Goal: Consume media (video, audio)

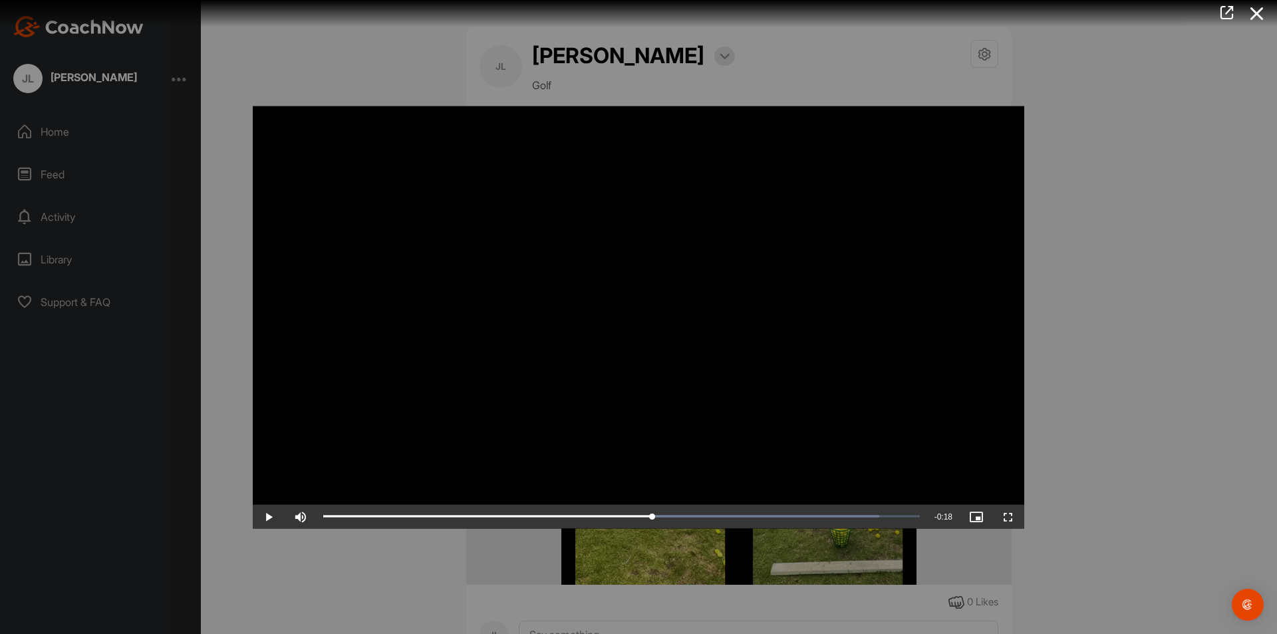
scroll to position [4274, 0]
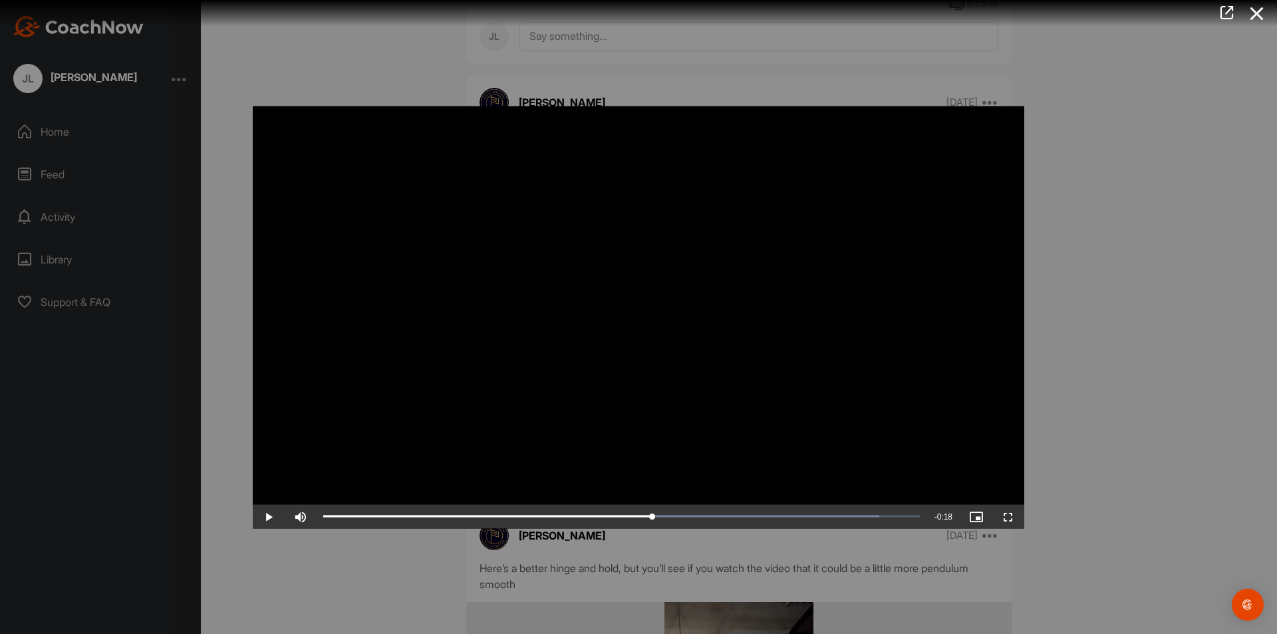
click at [270, 516] on span "Video Player" at bounding box center [269, 516] width 32 height 0
click at [281, 516] on span "Video Player" at bounding box center [269, 516] width 32 height 0
click at [266, 516] on span "Video Player" at bounding box center [269, 516] width 32 height 0
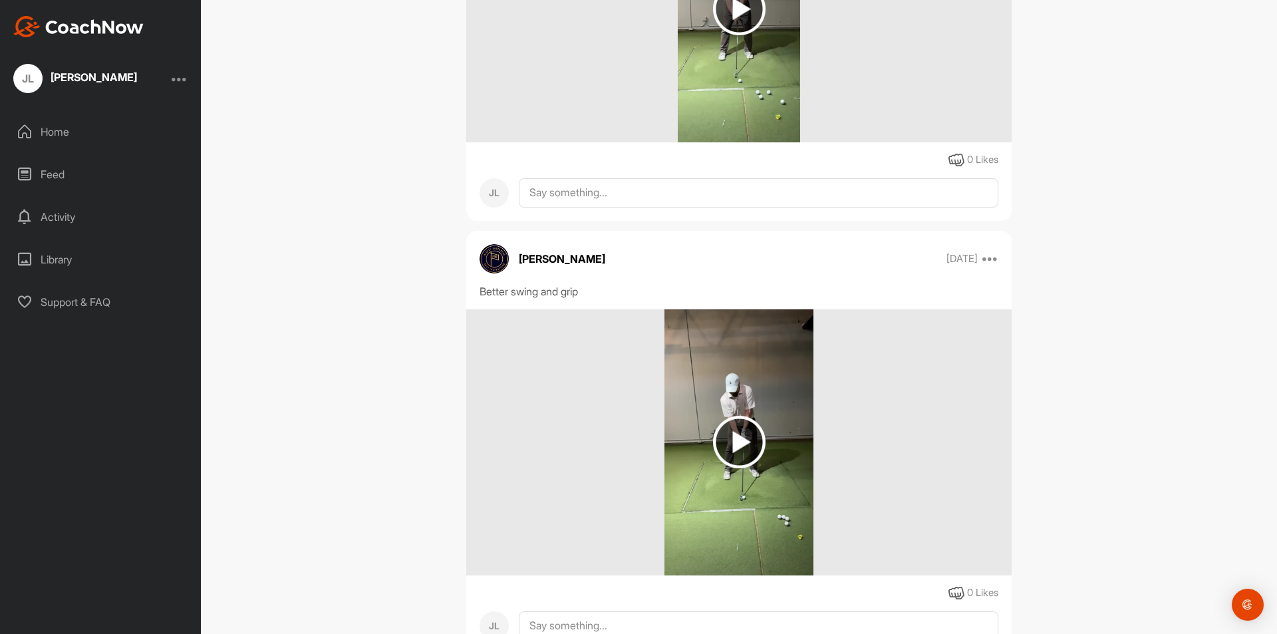
scroll to position [3293, 0]
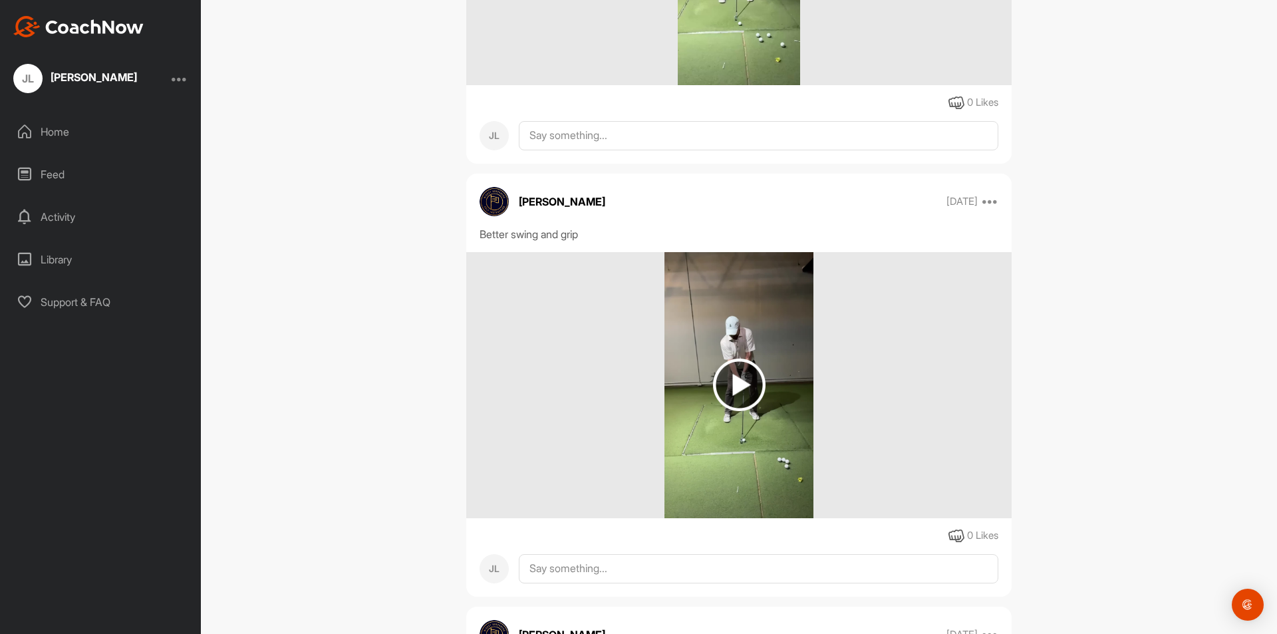
click at [732, 398] on img at bounding box center [739, 385] width 53 height 53
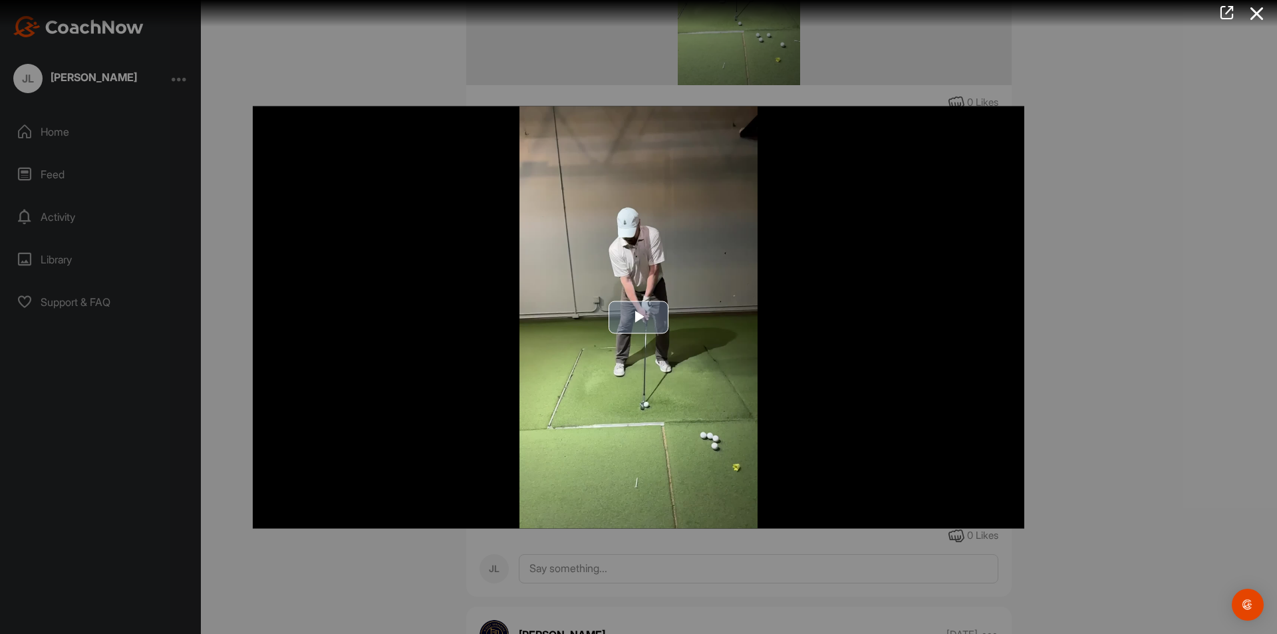
click at [639, 317] on span "Video Player" at bounding box center [639, 317] width 0 height 0
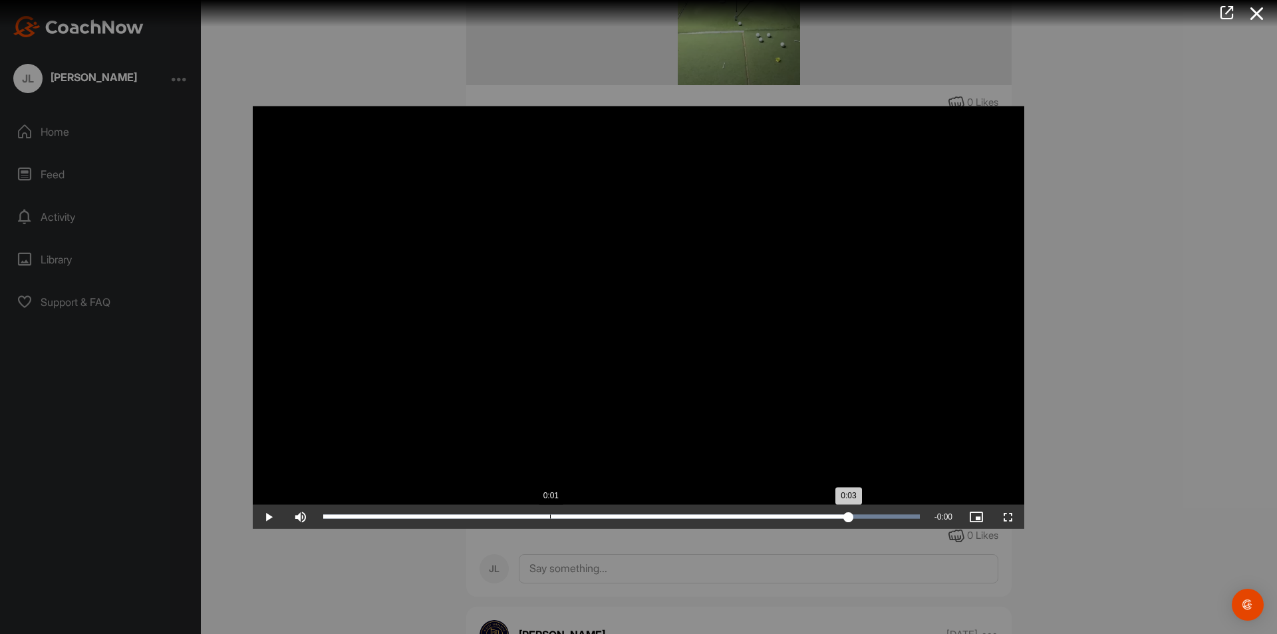
drag, startPoint x: 921, startPoint y: 520, endPoint x: 849, endPoint y: 462, distance: 92.8
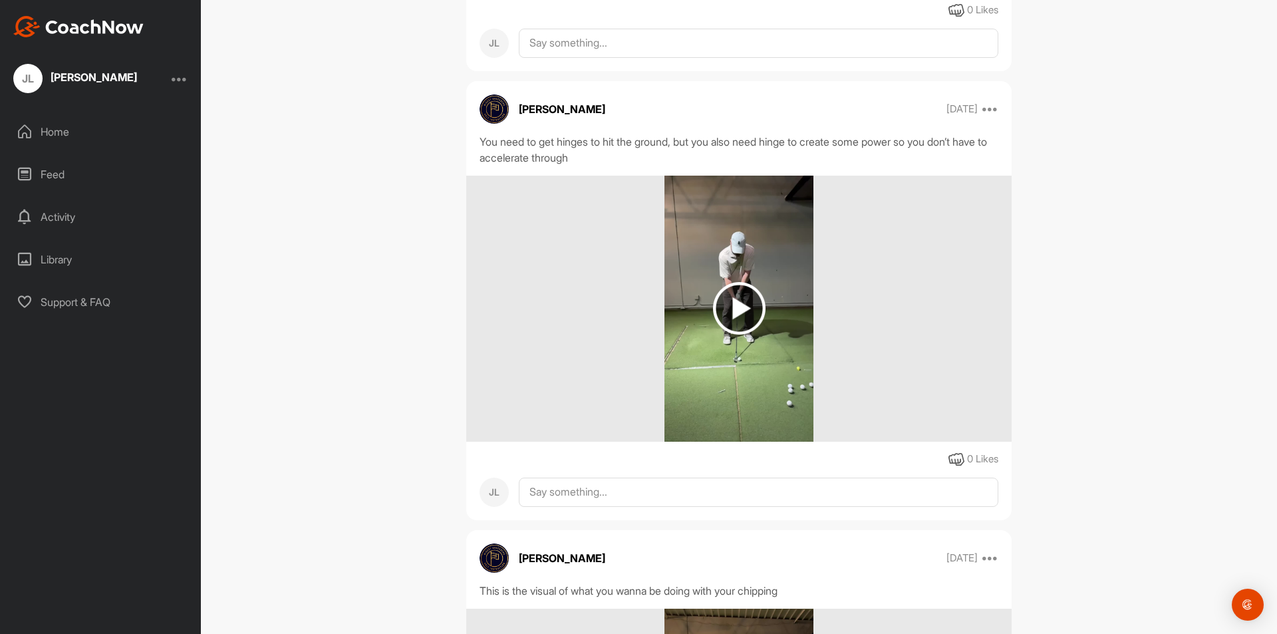
scroll to position [3842, 0]
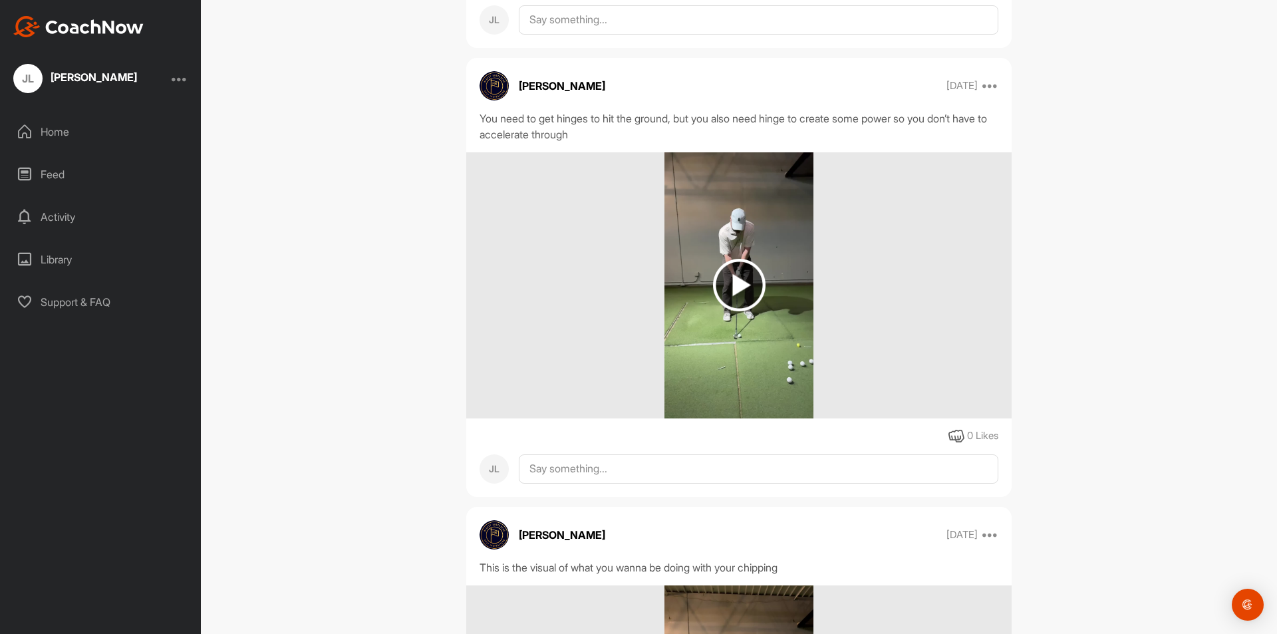
click at [755, 295] on img at bounding box center [739, 285] width 53 height 53
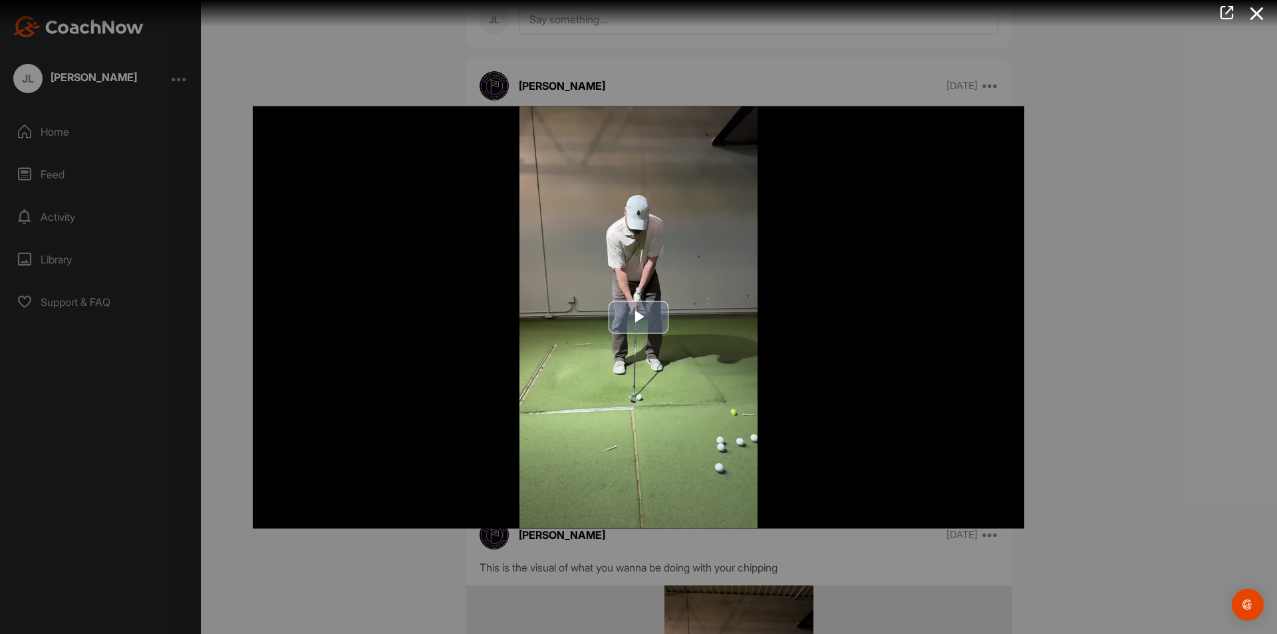
click at [639, 317] on span "Video Player" at bounding box center [639, 317] width 0 height 0
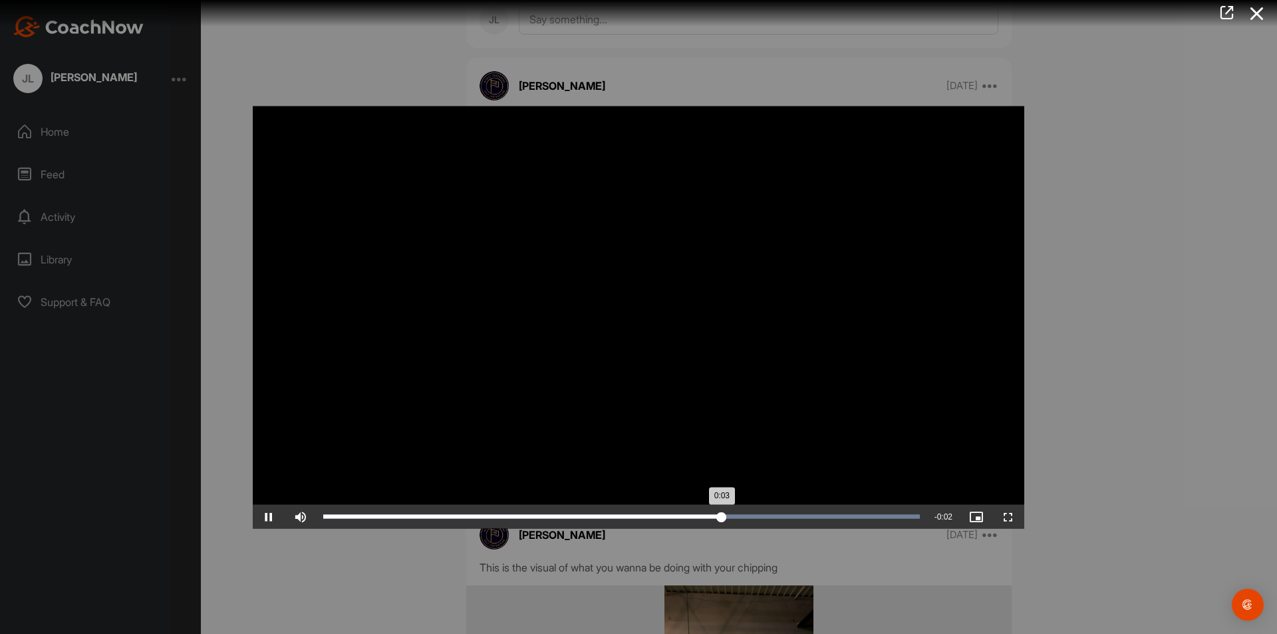
drag, startPoint x: 710, startPoint y: 511, endPoint x: 733, endPoint y: 509, distance: 23.4
click at [712, 511] on div "Loaded : 100.00% 0:03 0:03" at bounding box center [622, 516] width 610 height 24
drag, startPoint x: 726, startPoint y: 511, endPoint x: 848, endPoint y: 492, distance: 123.9
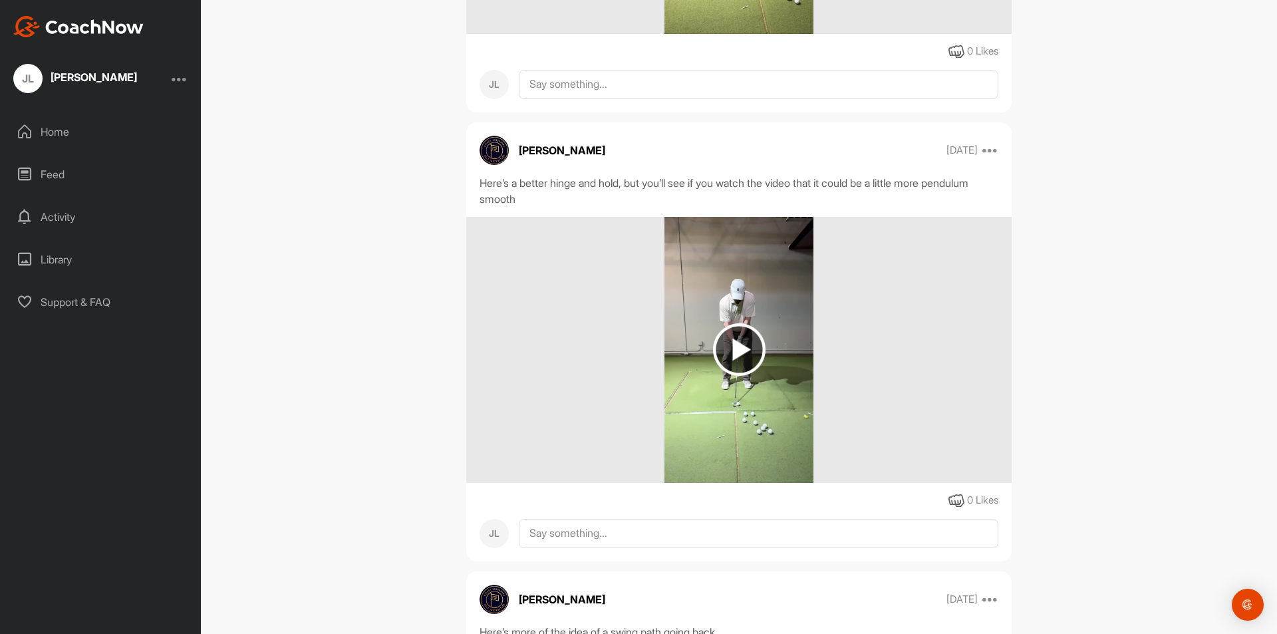
scroll to position [4673, 0]
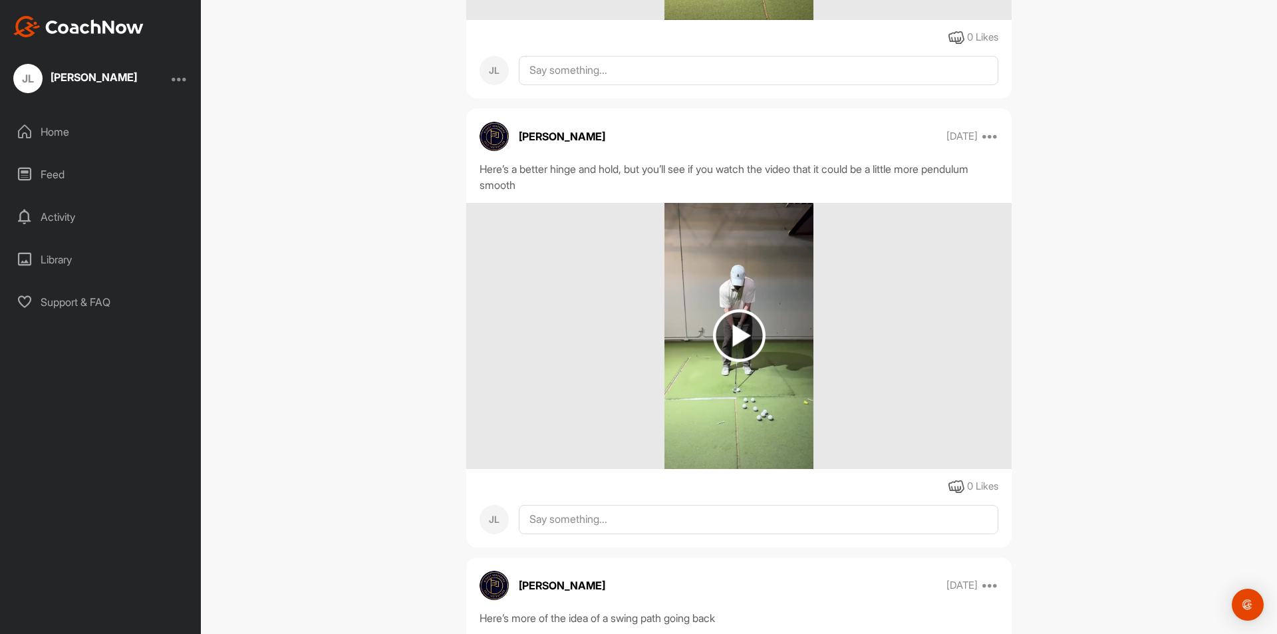
click at [734, 345] on img at bounding box center [739, 335] width 53 height 53
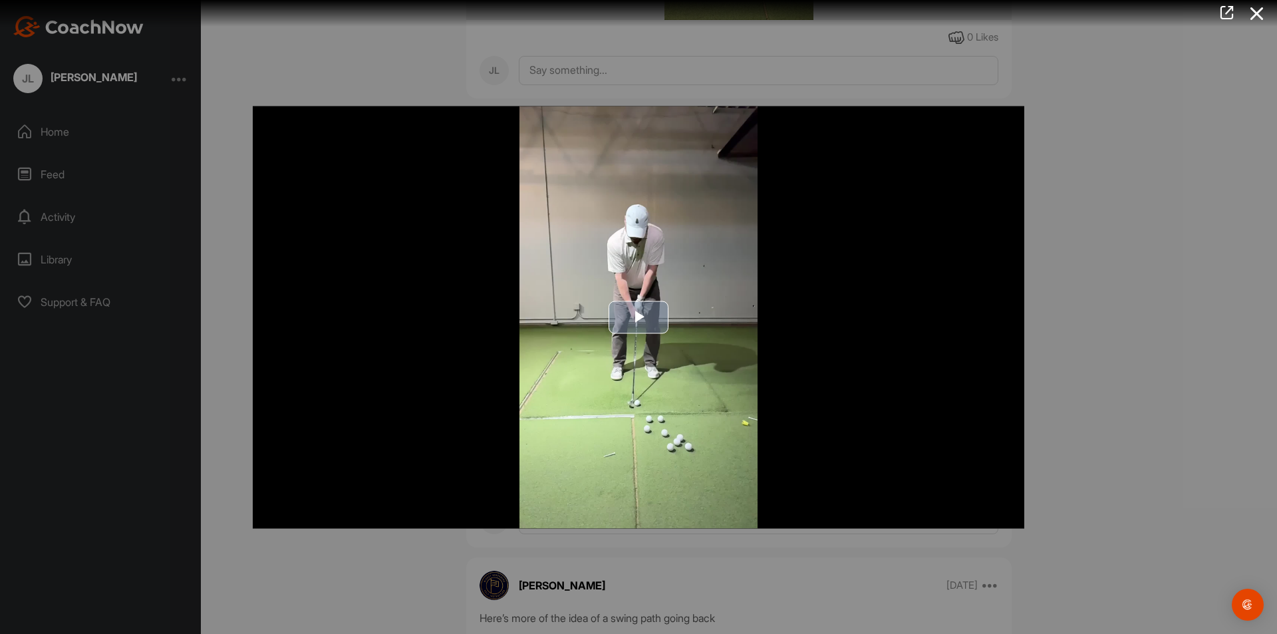
click at [639, 317] on span "Video Player" at bounding box center [639, 317] width 0 height 0
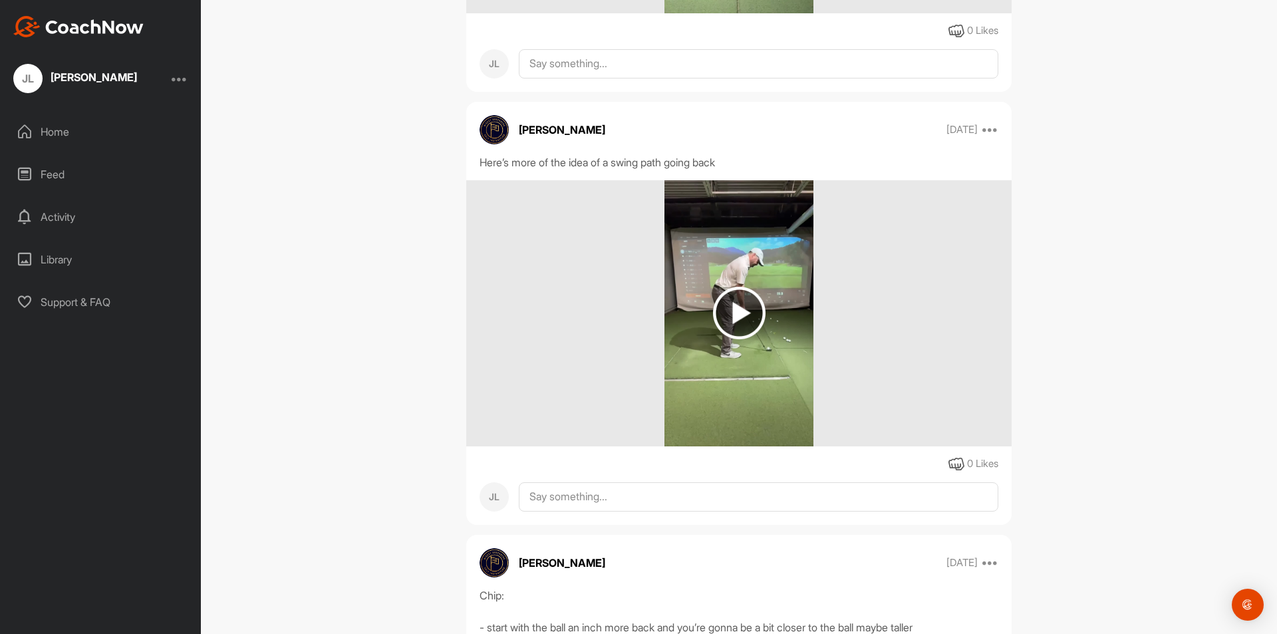
scroll to position [5205, 0]
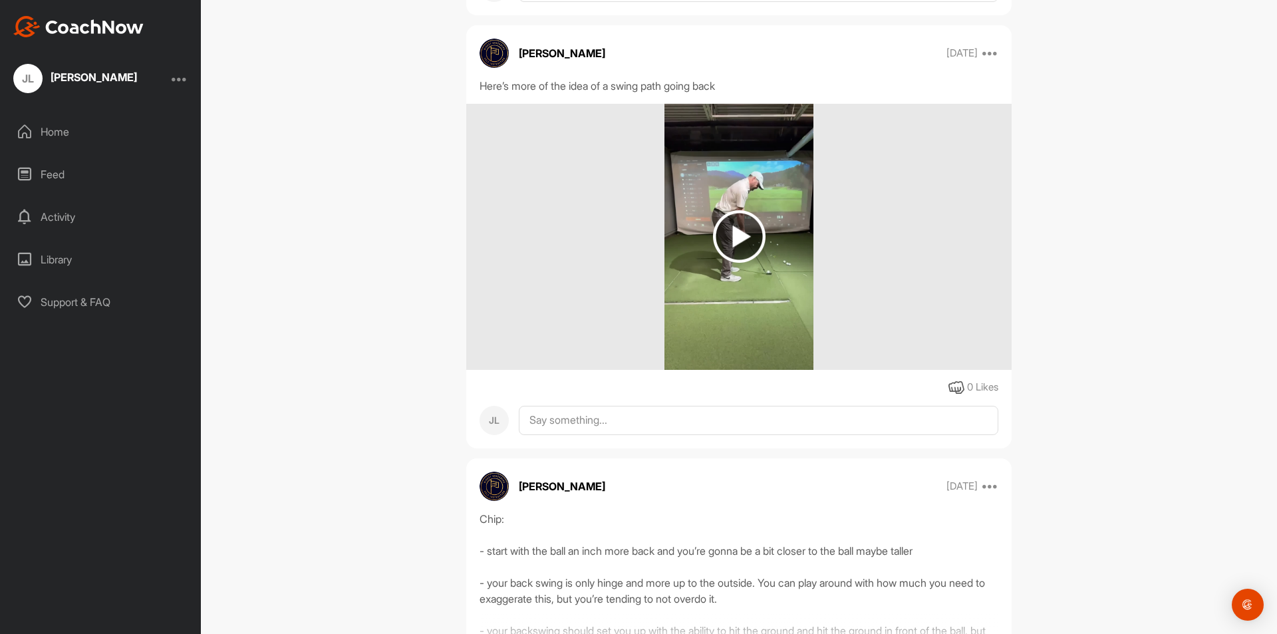
click at [734, 250] on img at bounding box center [739, 236] width 53 height 53
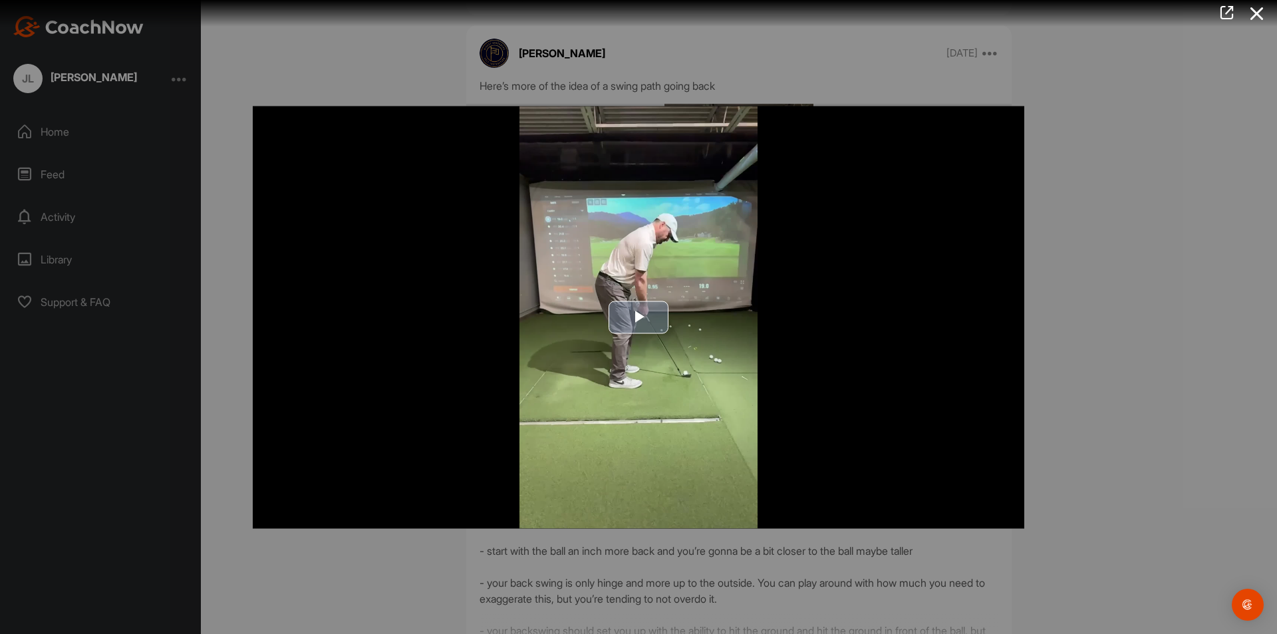
click at [639, 317] on span "Video Player" at bounding box center [639, 317] width 0 height 0
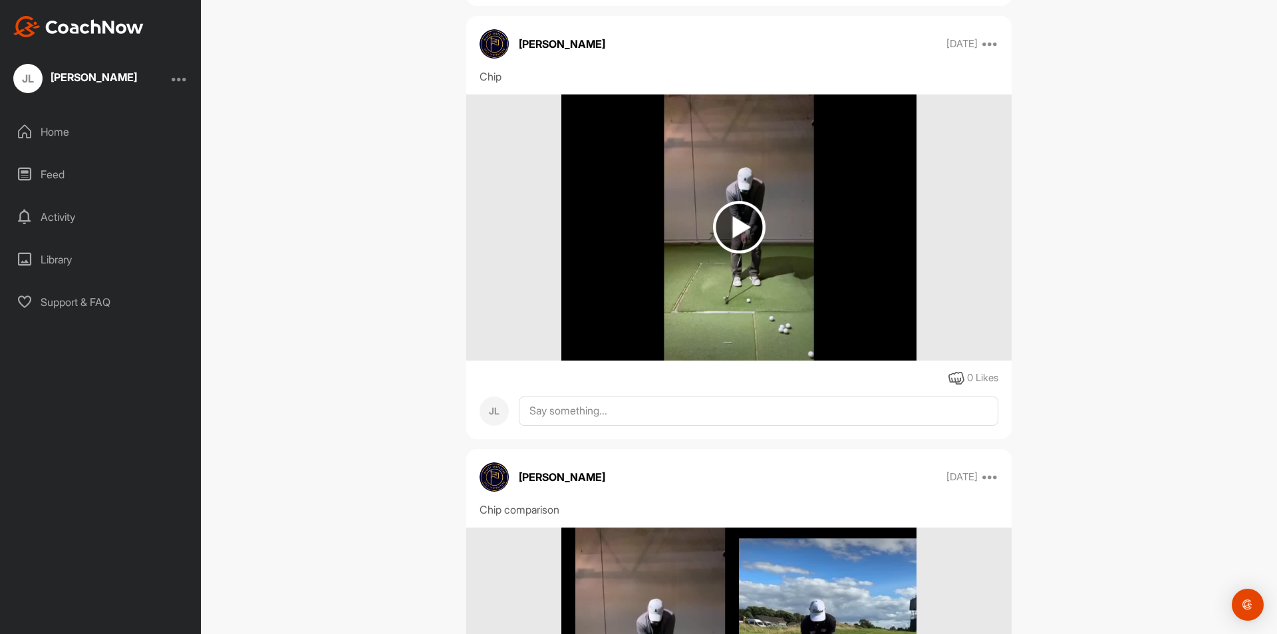
scroll to position [5937, 0]
click at [747, 228] on img at bounding box center [739, 228] width 53 height 53
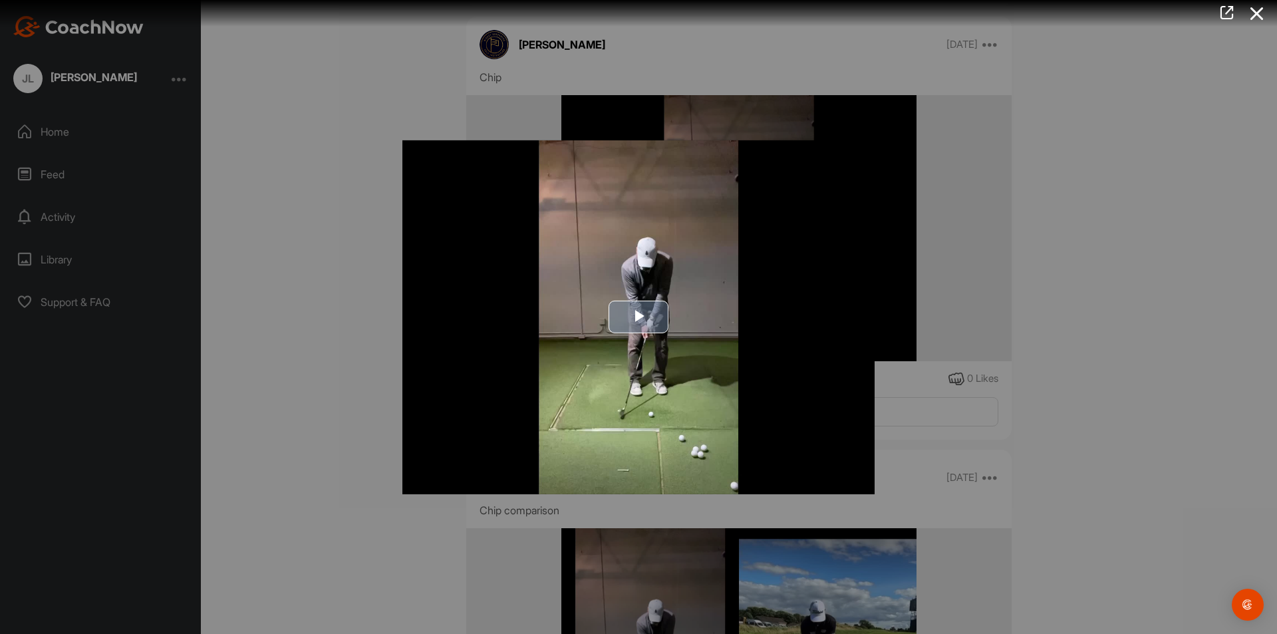
click at [639, 317] on span "Video Player" at bounding box center [639, 317] width 0 height 0
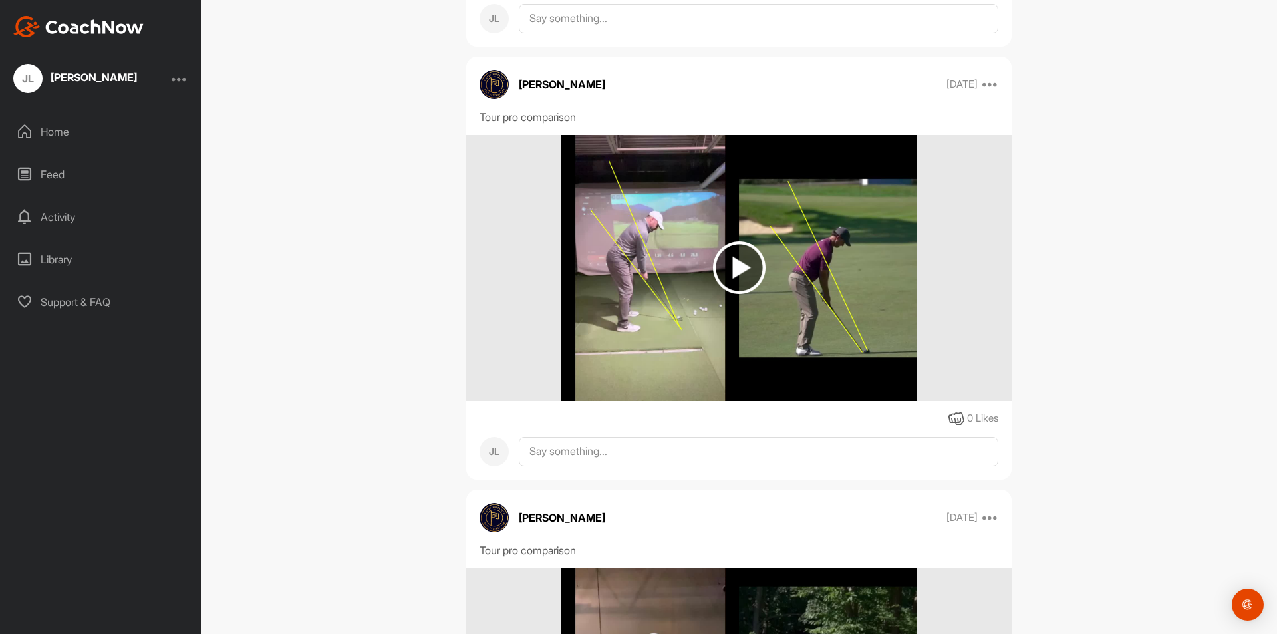
scroll to position [6660, 0]
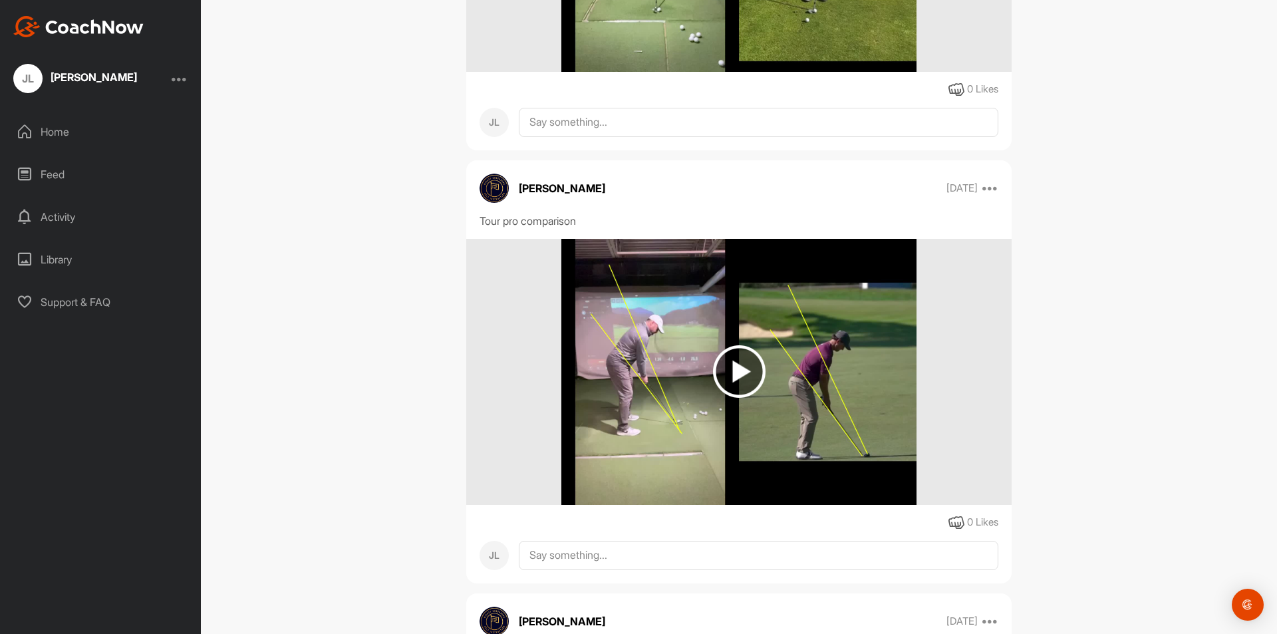
click at [746, 383] on img at bounding box center [739, 371] width 53 height 53
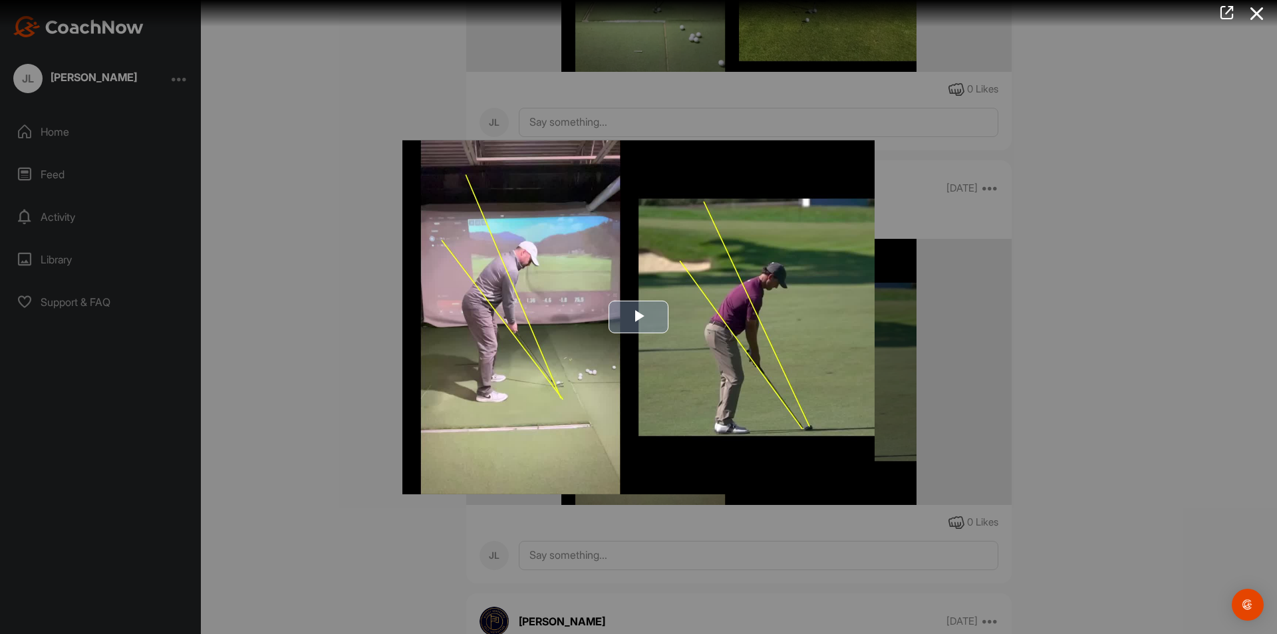
click at [639, 317] on span "Video Player" at bounding box center [639, 317] width 0 height 0
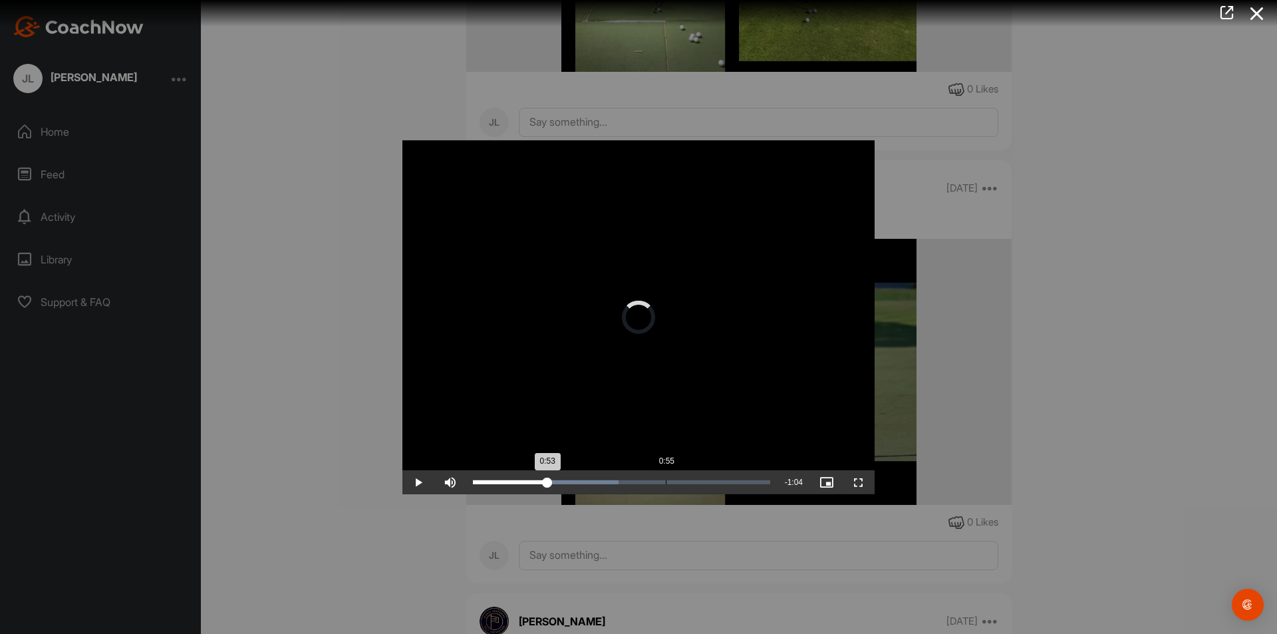
drag, startPoint x: 547, startPoint y: 481, endPoint x: 694, endPoint y: 484, distance: 147.1
click at [694, 484] on div "Loaded : 49.05% 0:55 0:53" at bounding box center [621, 482] width 311 height 24
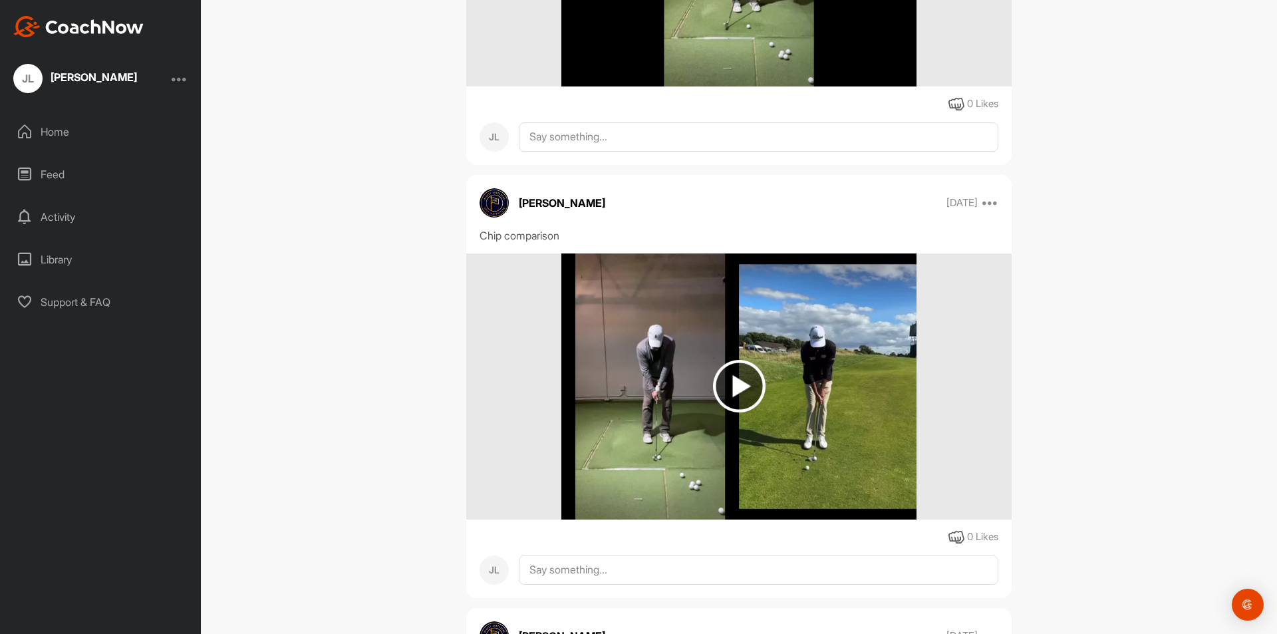
scroll to position [6294, 0]
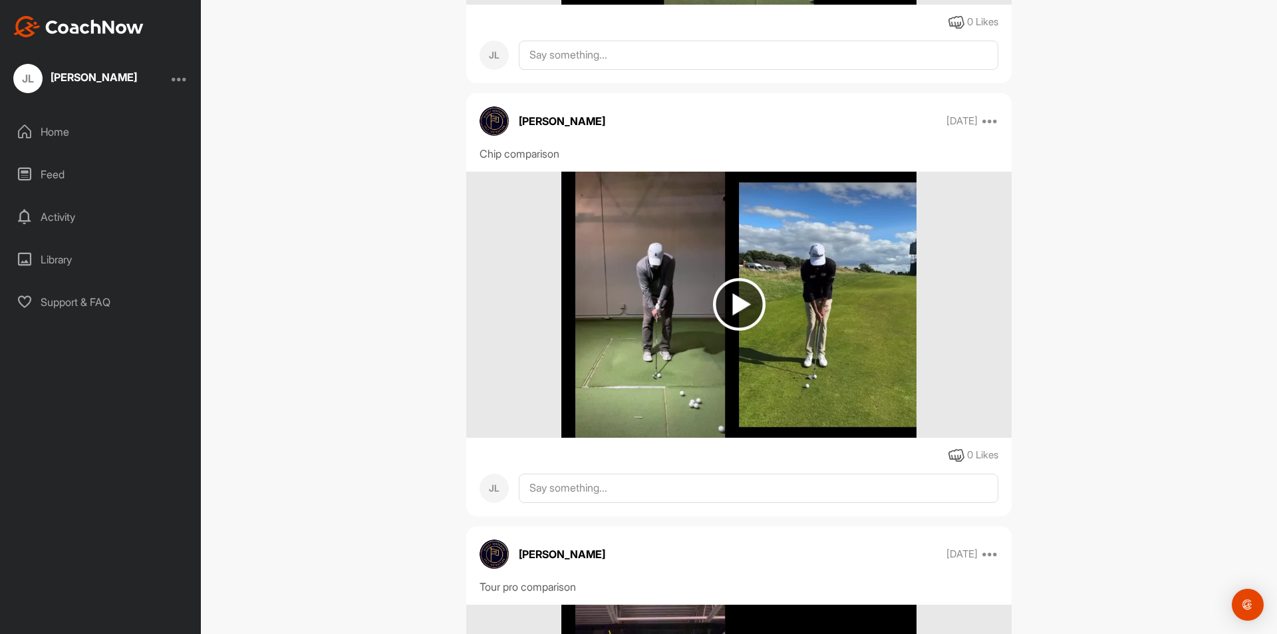
click at [725, 323] on img at bounding box center [739, 304] width 53 height 53
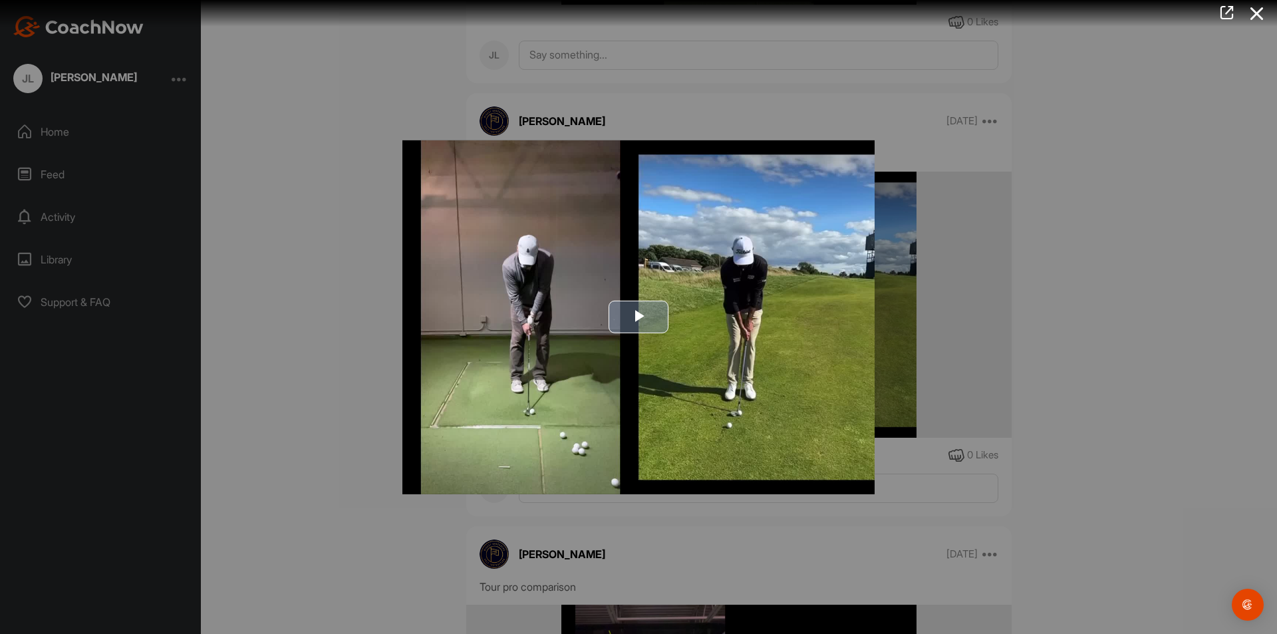
click at [639, 317] on span "Video Player" at bounding box center [639, 317] width 0 height 0
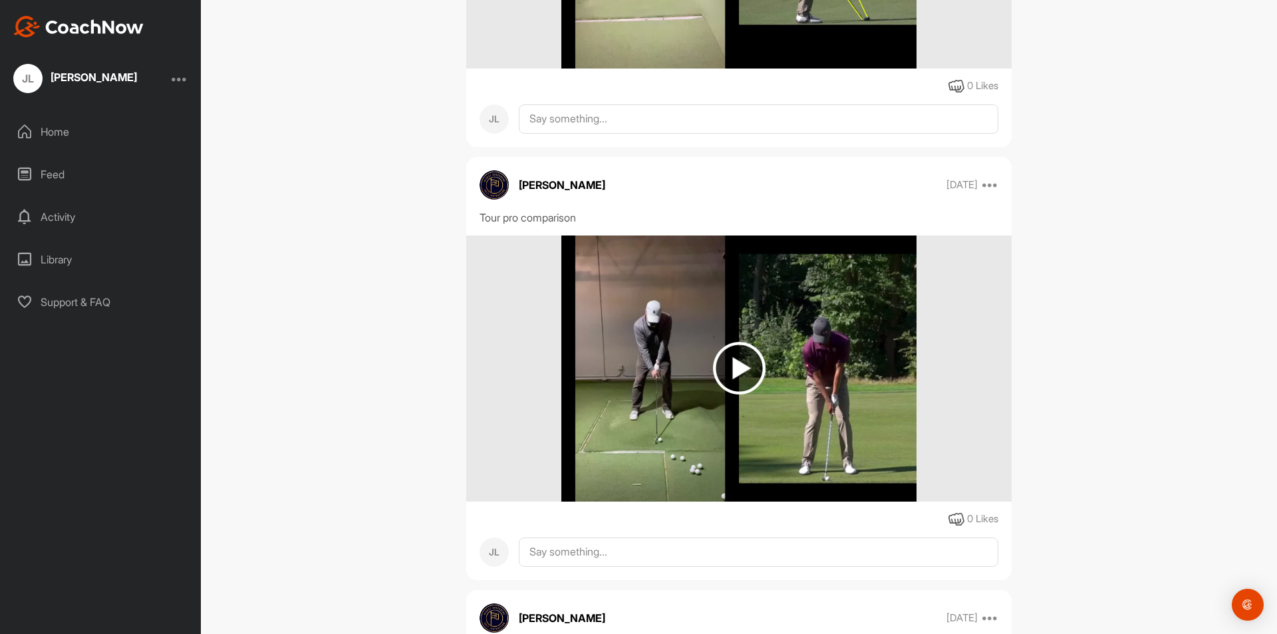
scroll to position [7142, 0]
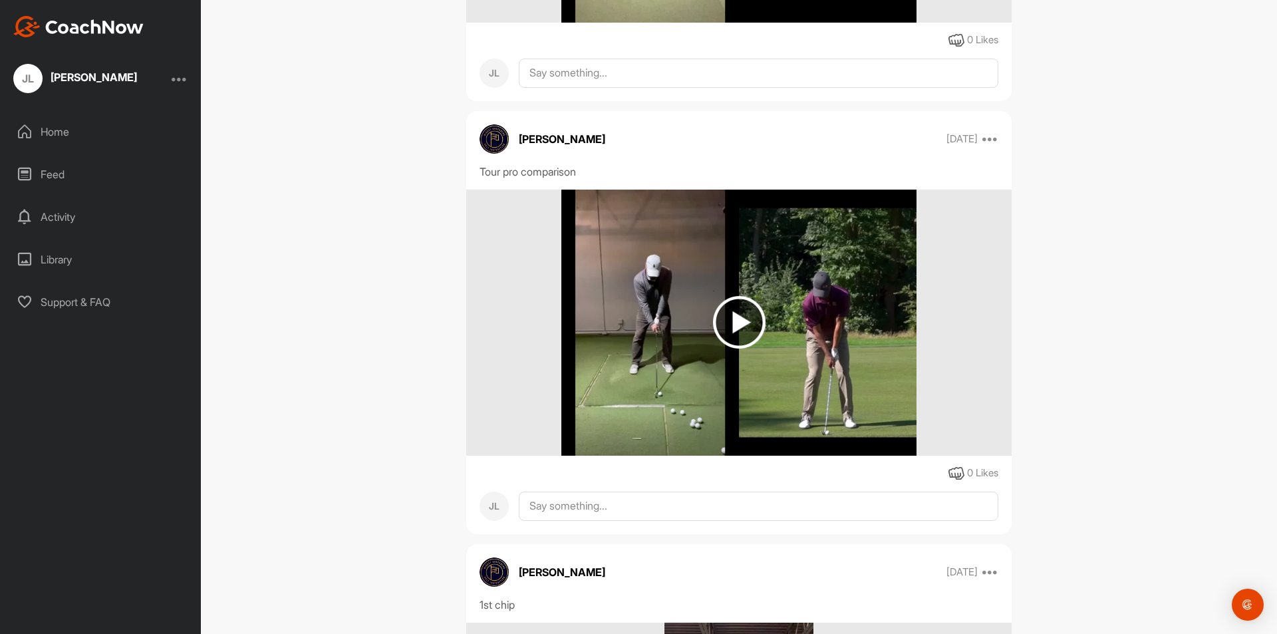
click at [748, 332] on img at bounding box center [739, 322] width 53 height 53
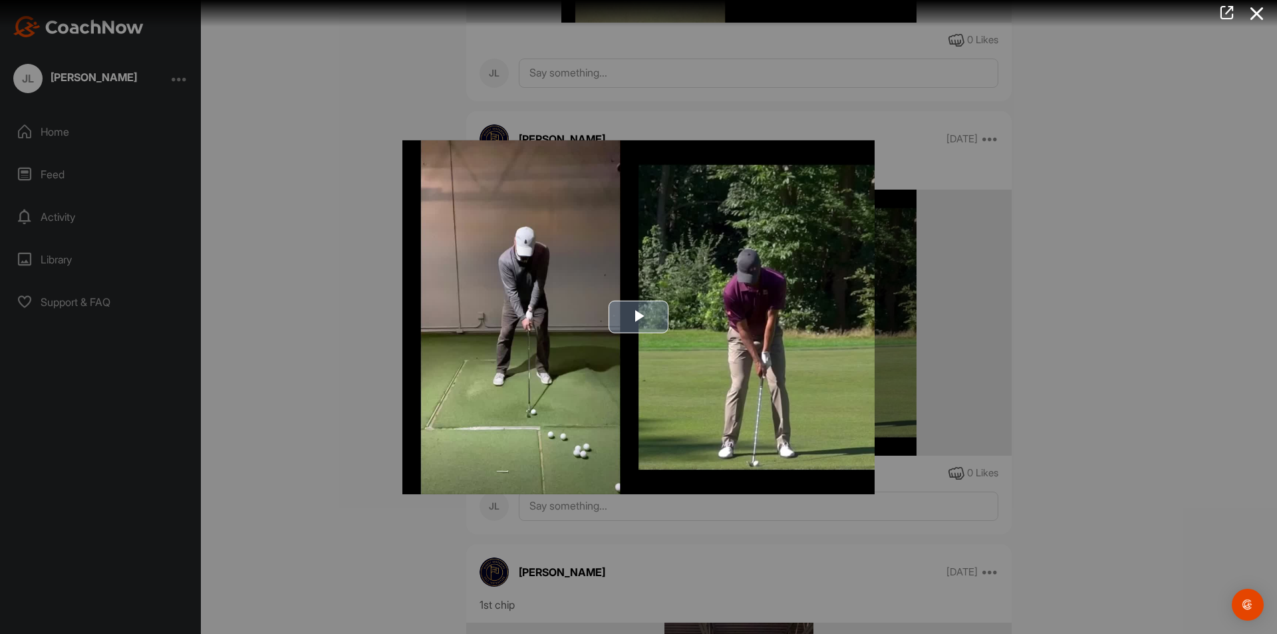
click at [639, 317] on span "Video Player" at bounding box center [639, 317] width 0 height 0
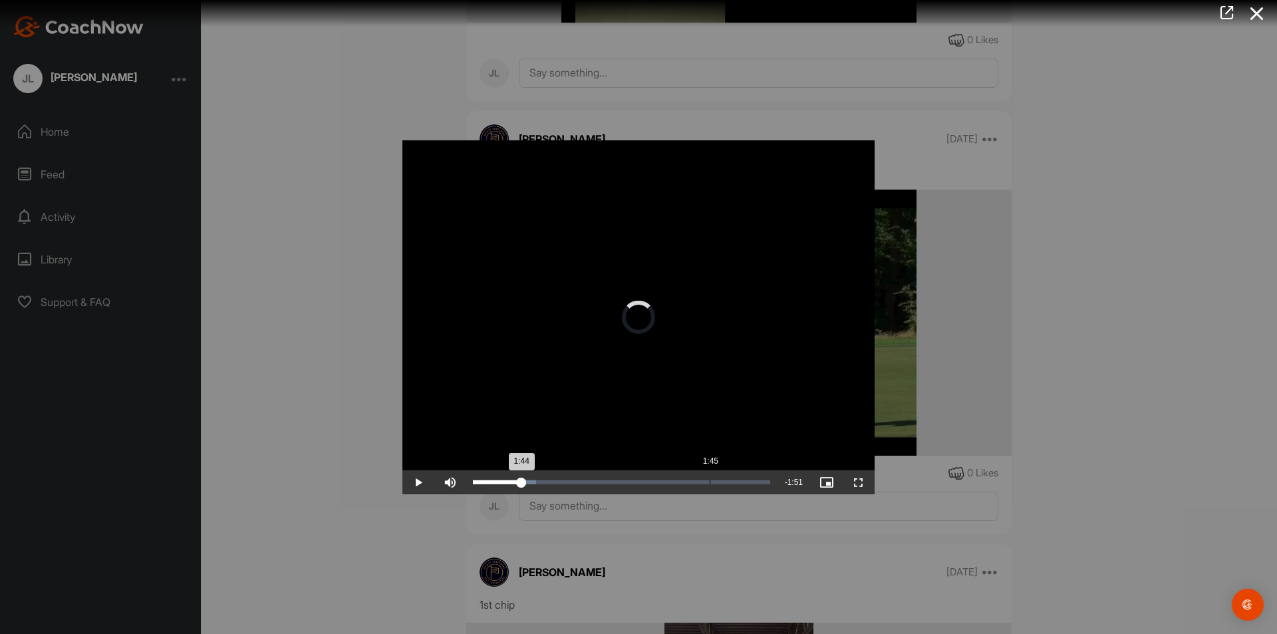
drag, startPoint x: 498, startPoint y: 481, endPoint x: 712, endPoint y: 482, distance: 213.5
click at [712, 482] on div "Loaded : 21.24% 1:45 1:44" at bounding box center [621, 482] width 297 height 4
drag, startPoint x: 710, startPoint y: 482, endPoint x: 632, endPoint y: 478, distance: 78.6
click at [632, 478] on div "Loaded : 84.95% 1:10 1:11" at bounding box center [621, 482] width 311 height 24
drag, startPoint x: 632, startPoint y: 478, endPoint x: 758, endPoint y: 482, distance: 126.4
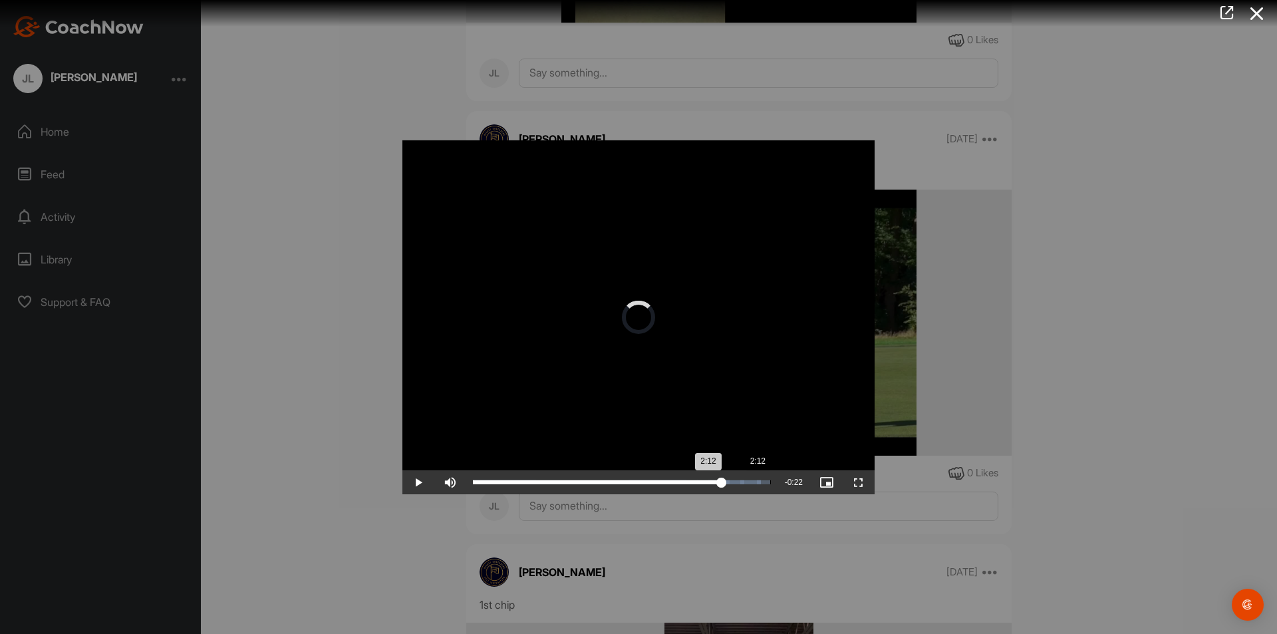
click at [773, 486] on div "Loaded : 96.99% 2:12 2:12" at bounding box center [621, 482] width 311 height 24
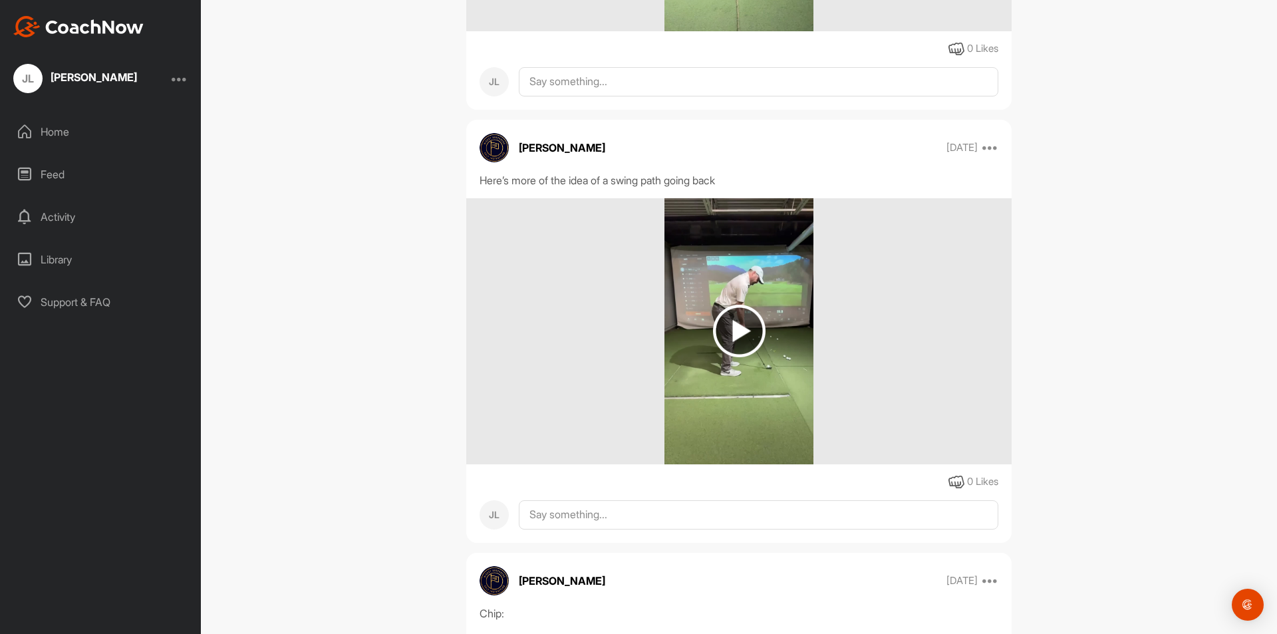
scroll to position [5063, 0]
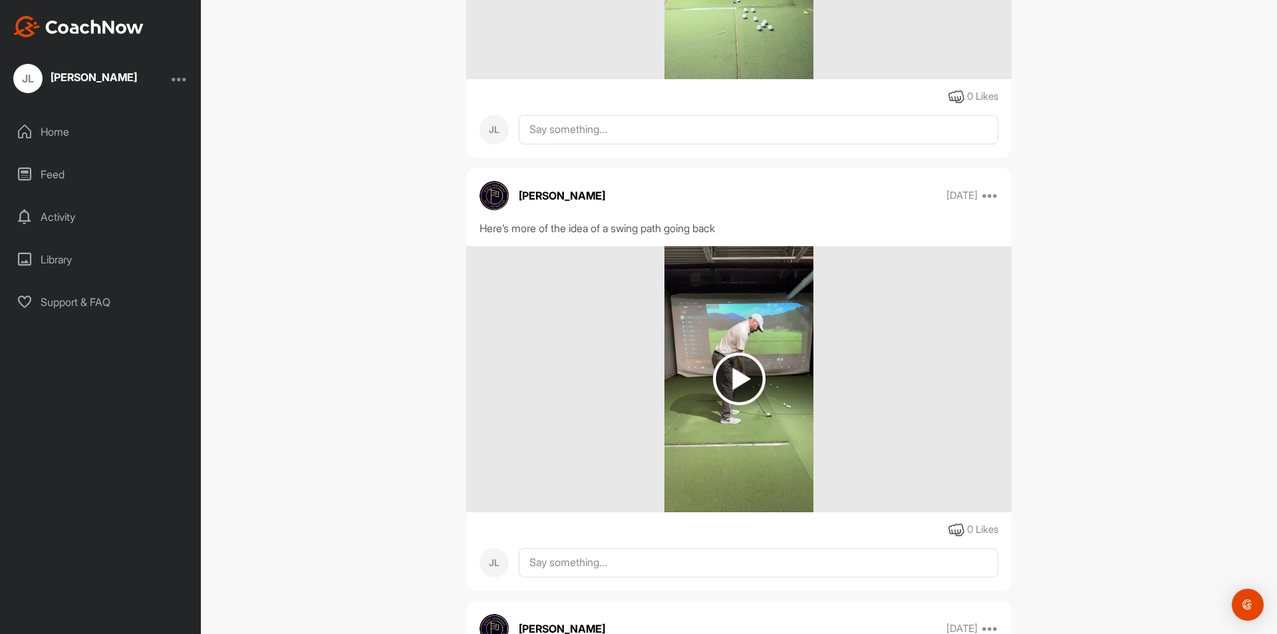
click at [729, 401] on img at bounding box center [739, 379] width 53 height 53
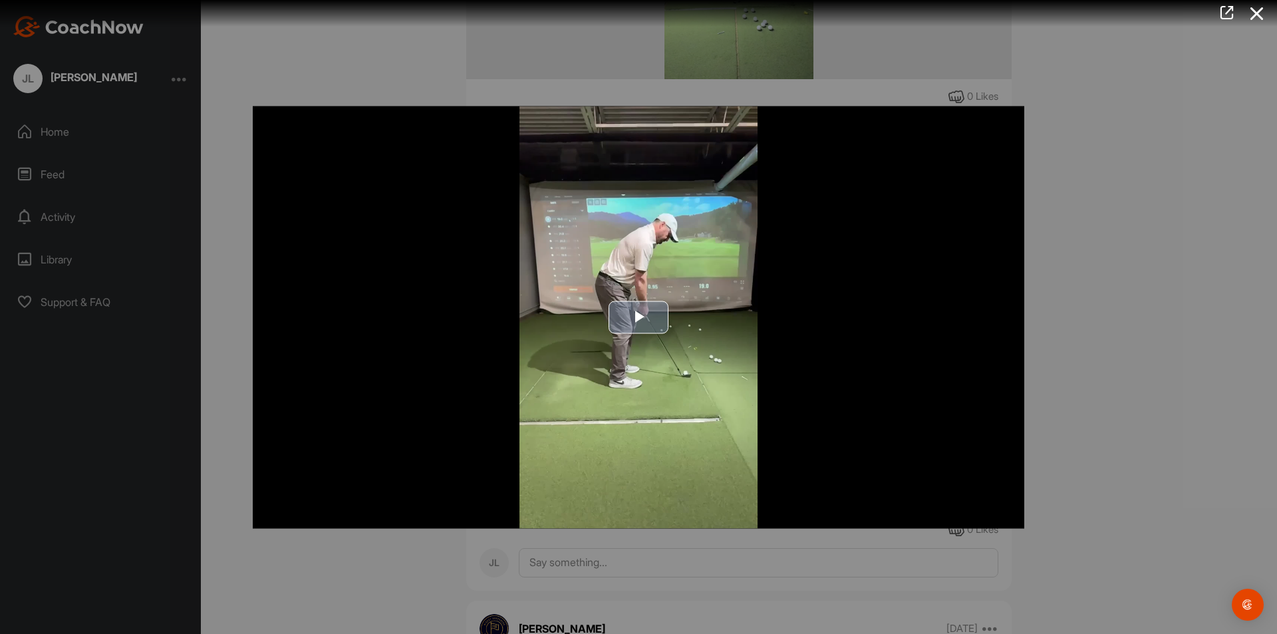
click at [639, 317] on span "Video Player" at bounding box center [639, 317] width 0 height 0
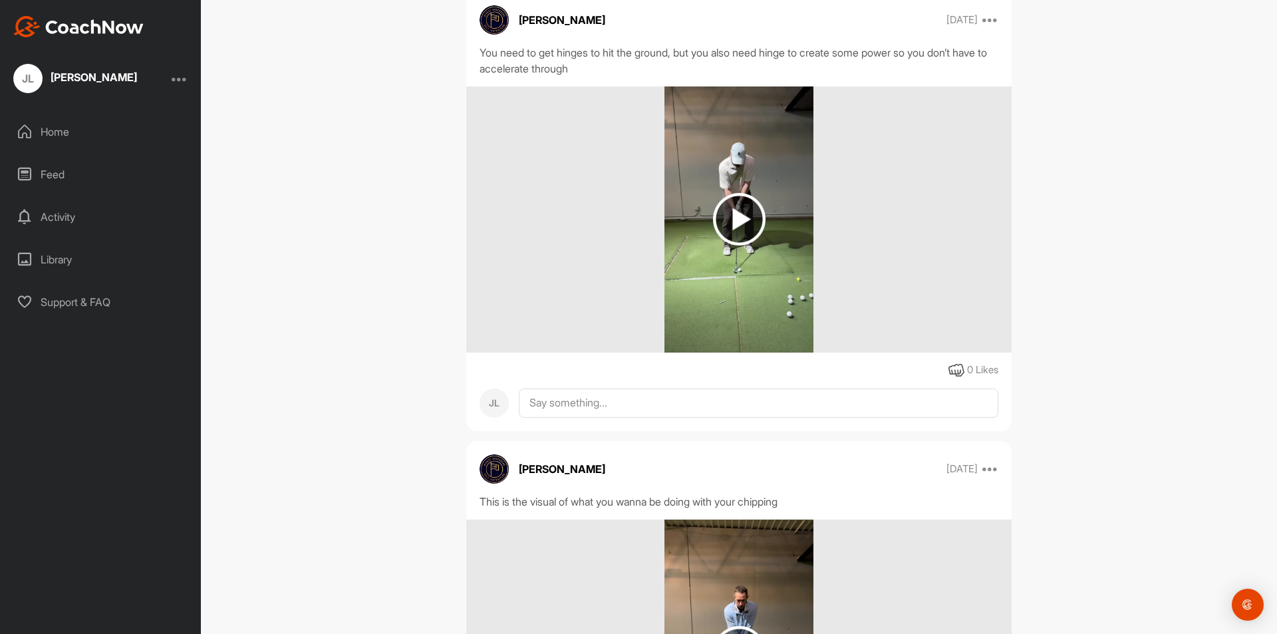
scroll to position [3832, 0]
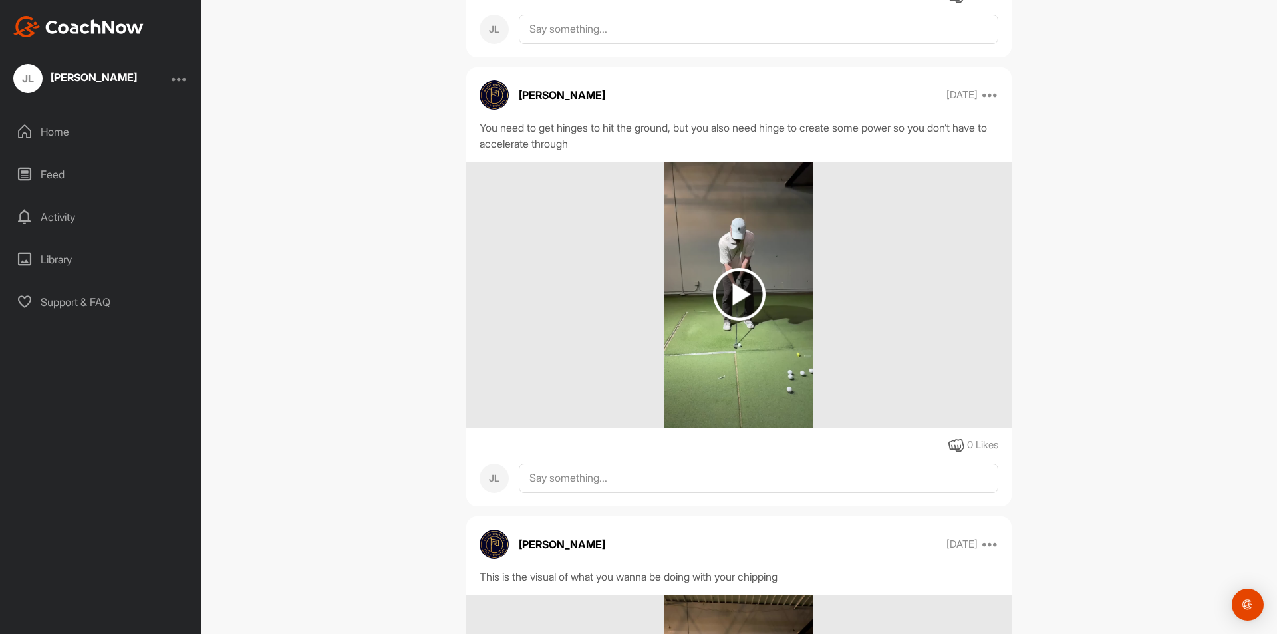
click at [736, 309] on img at bounding box center [739, 294] width 53 height 53
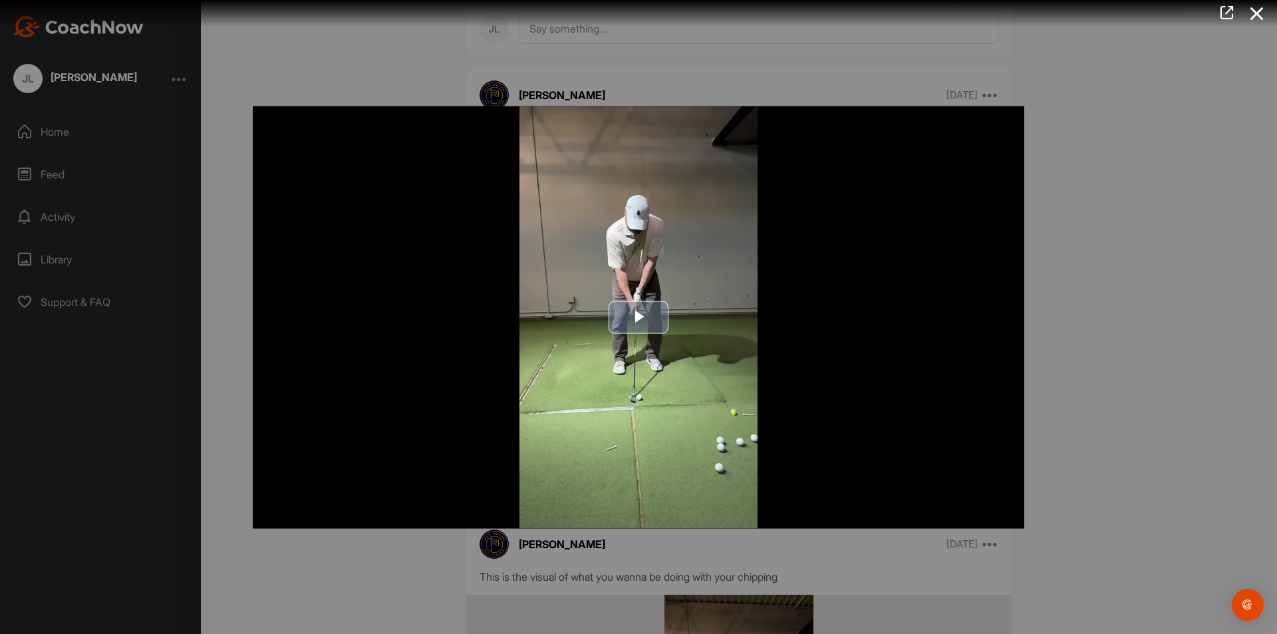
click at [639, 317] on span "Video Player" at bounding box center [639, 317] width 0 height 0
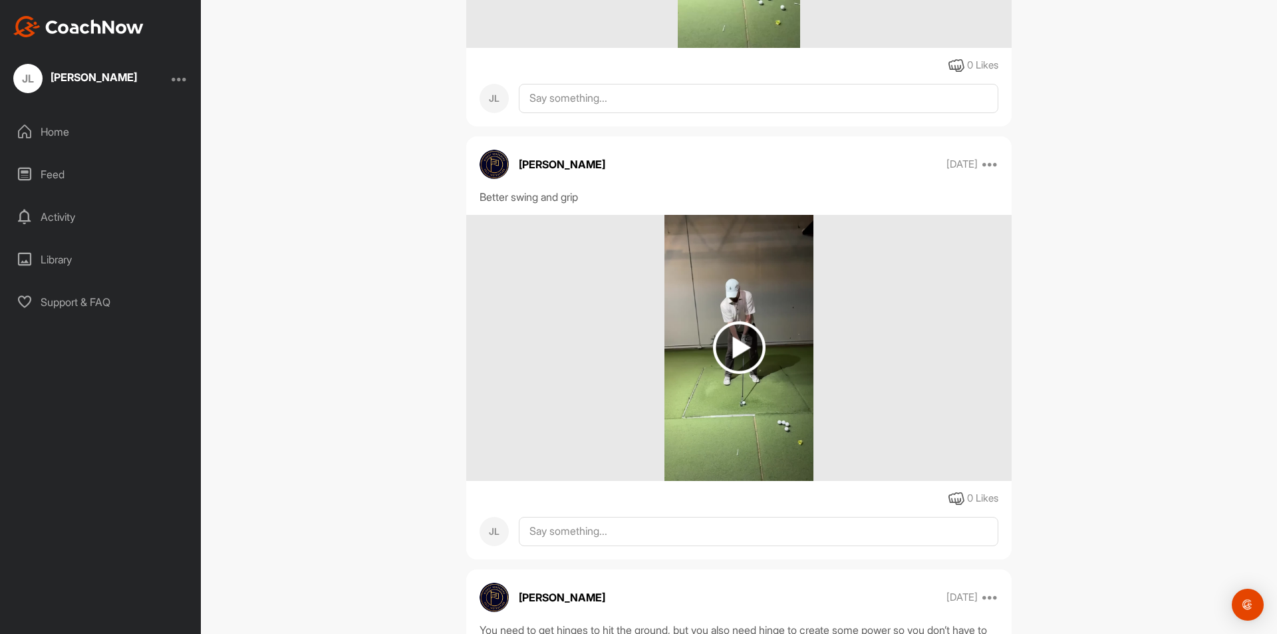
scroll to position [3317, 0]
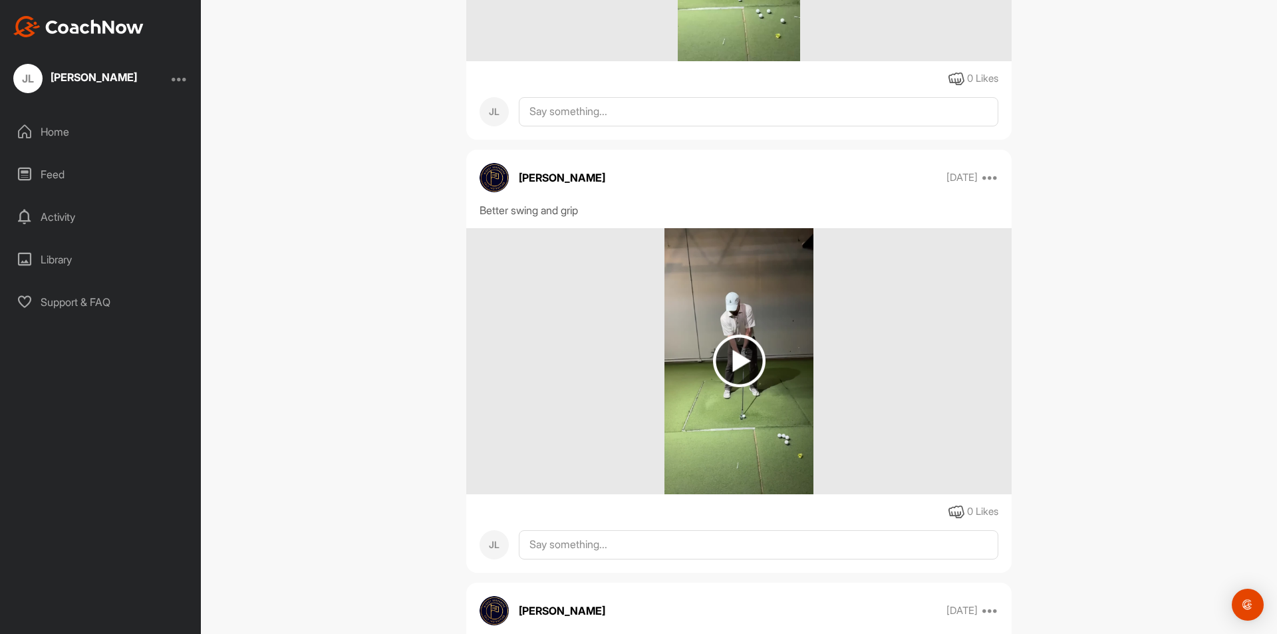
click at [732, 377] on img at bounding box center [739, 361] width 53 height 53
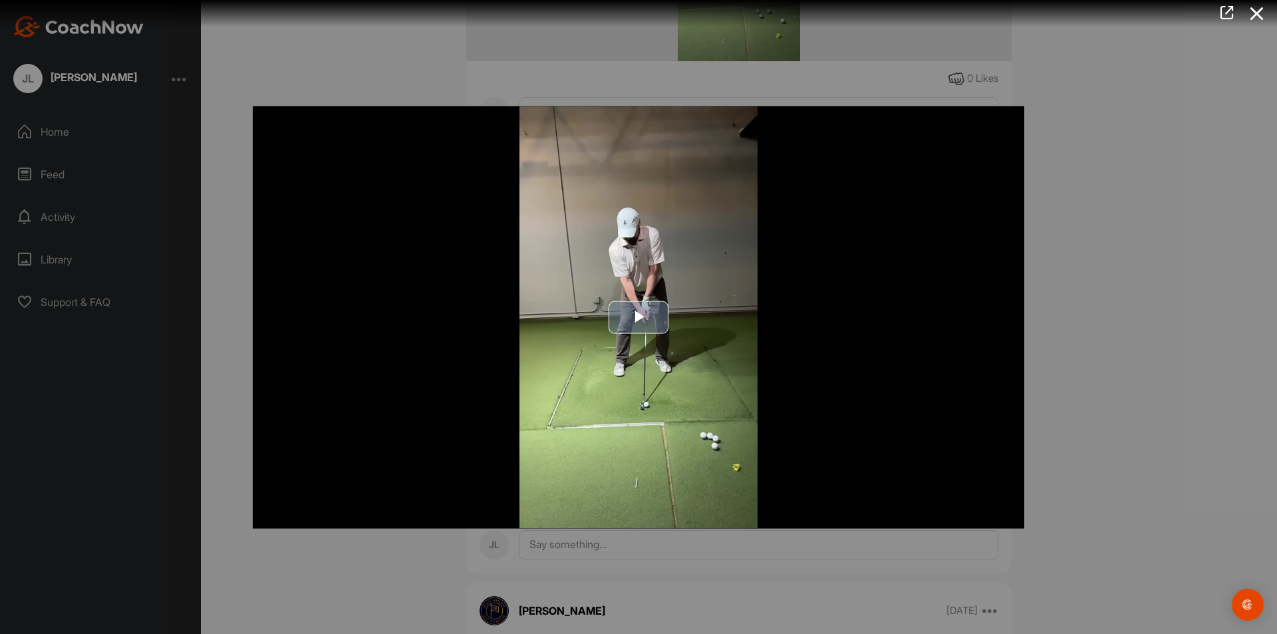
click at [639, 317] on span "Video Player" at bounding box center [639, 317] width 0 height 0
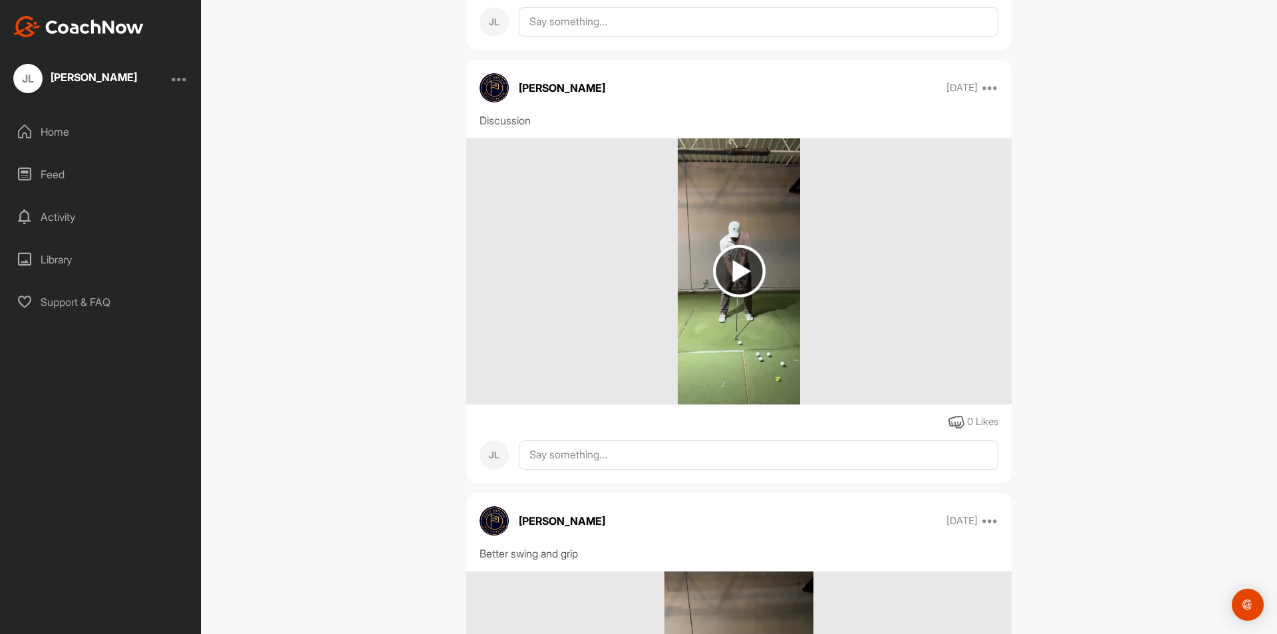
scroll to position [2835, 0]
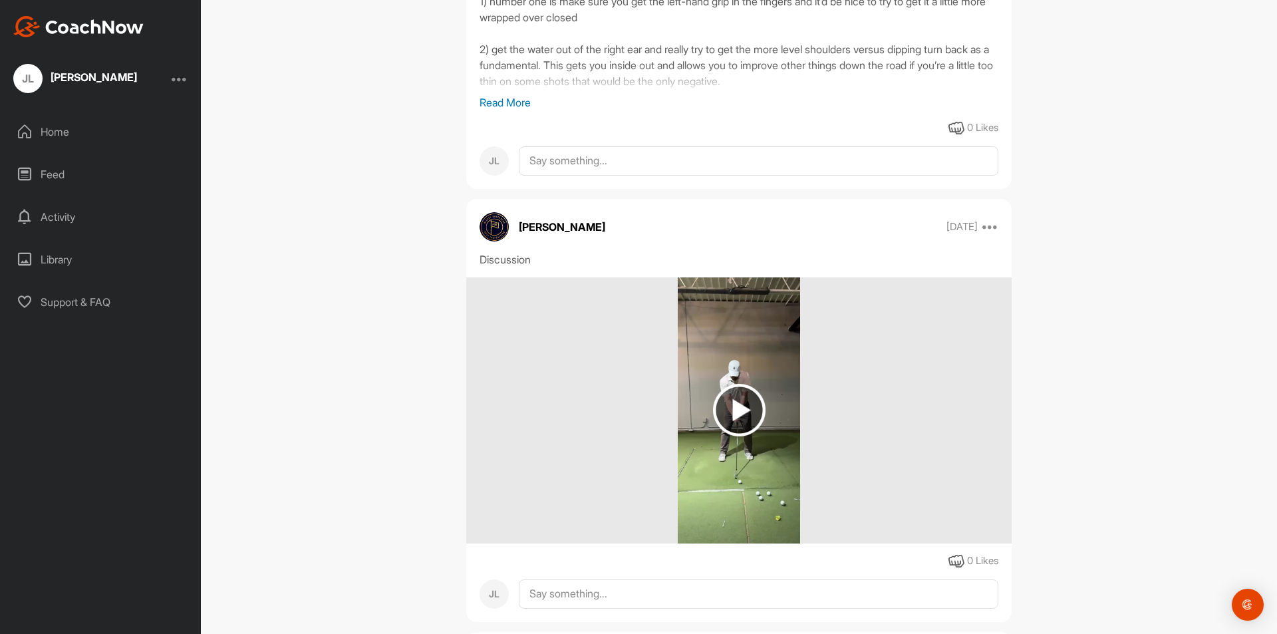
click at [735, 424] on img at bounding box center [739, 410] width 53 height 53
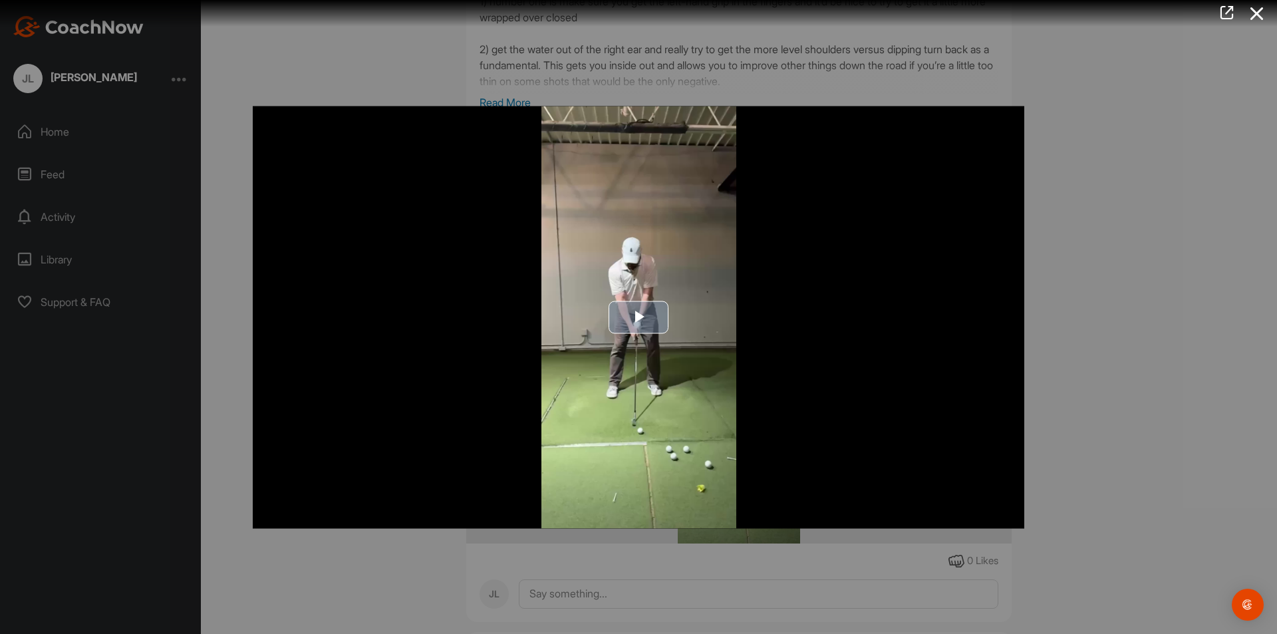
click at [639, 317] on span "Video Player" at bounding box center [639, 317] width 0 height 0
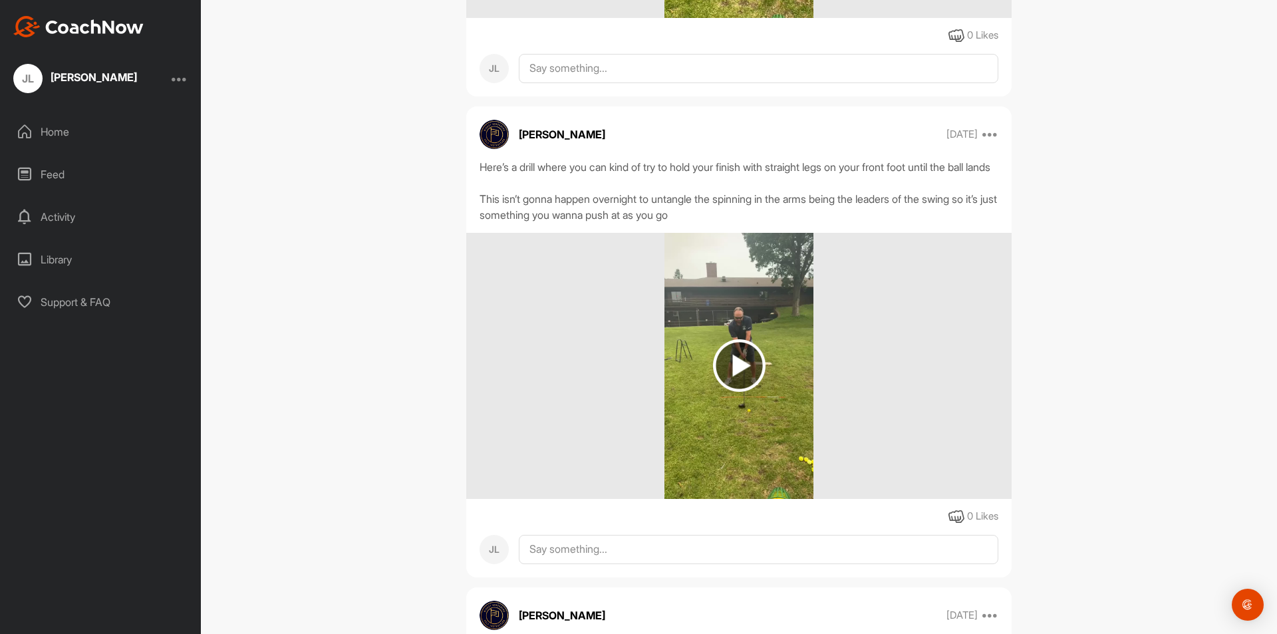
scroll to position [1438, 0]
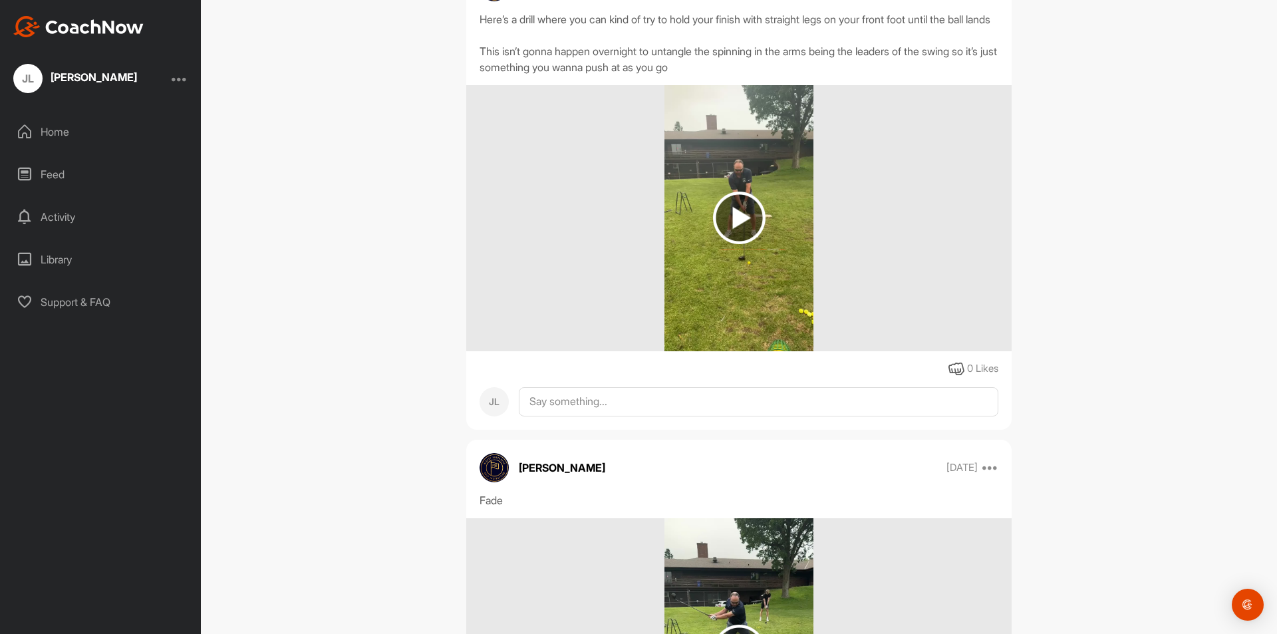
click at [737, 228] on img at bounding box center [739, 218] width 53 height 53
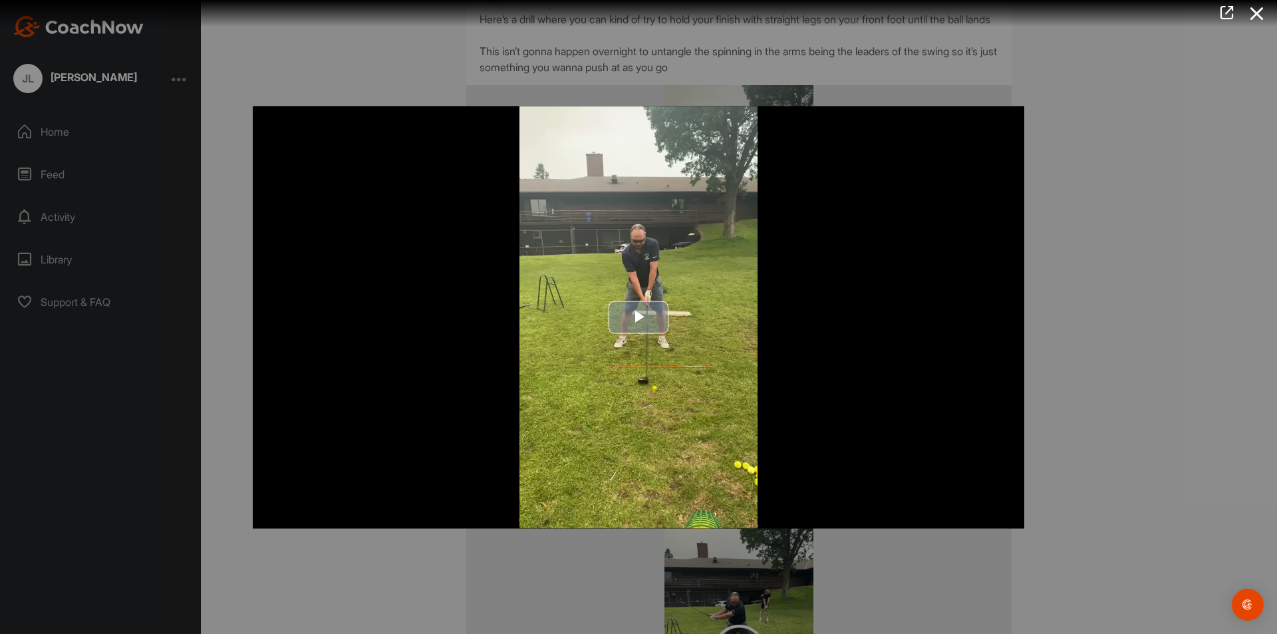
click at [663, 292] on img "Video Player" at bounding box center [639, 317] width 772 height 422
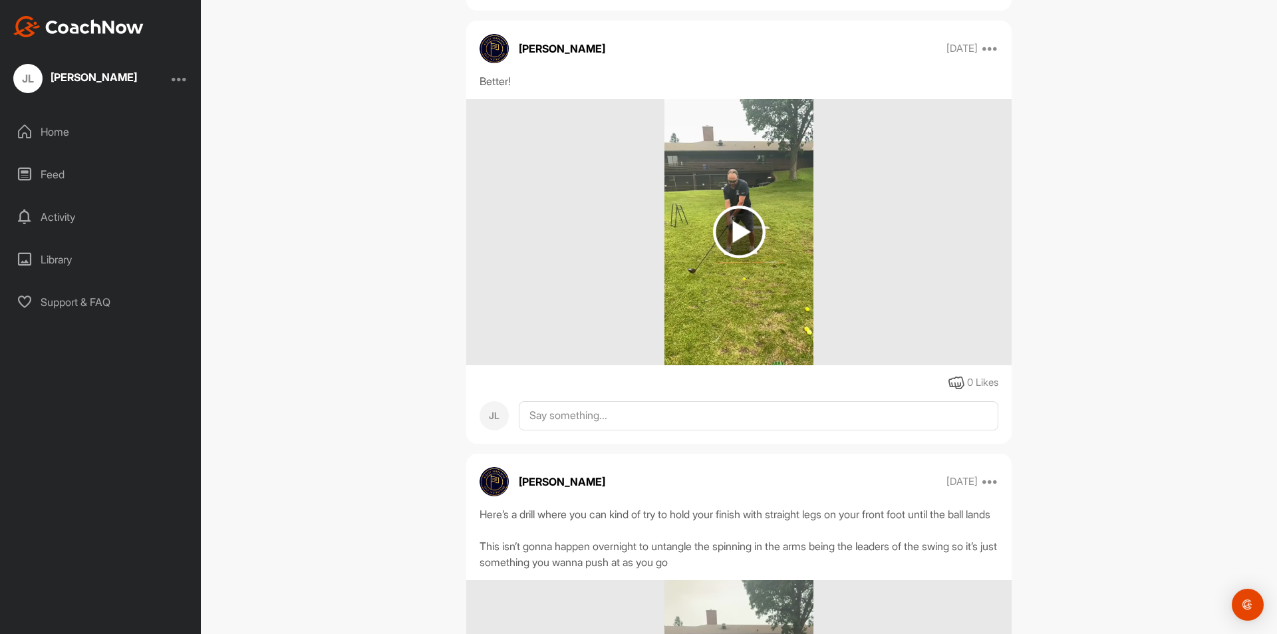
scroll to position [955, 0]
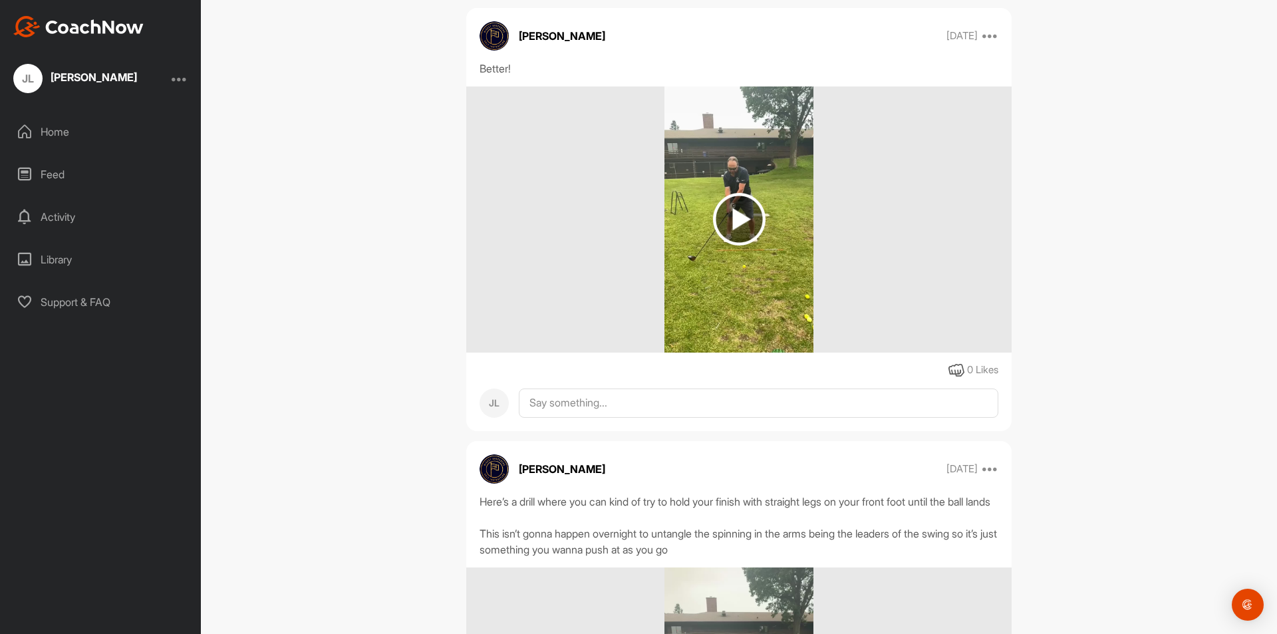
click at [727, 227] on img at bounding box center [739, 219] width 53 height 53
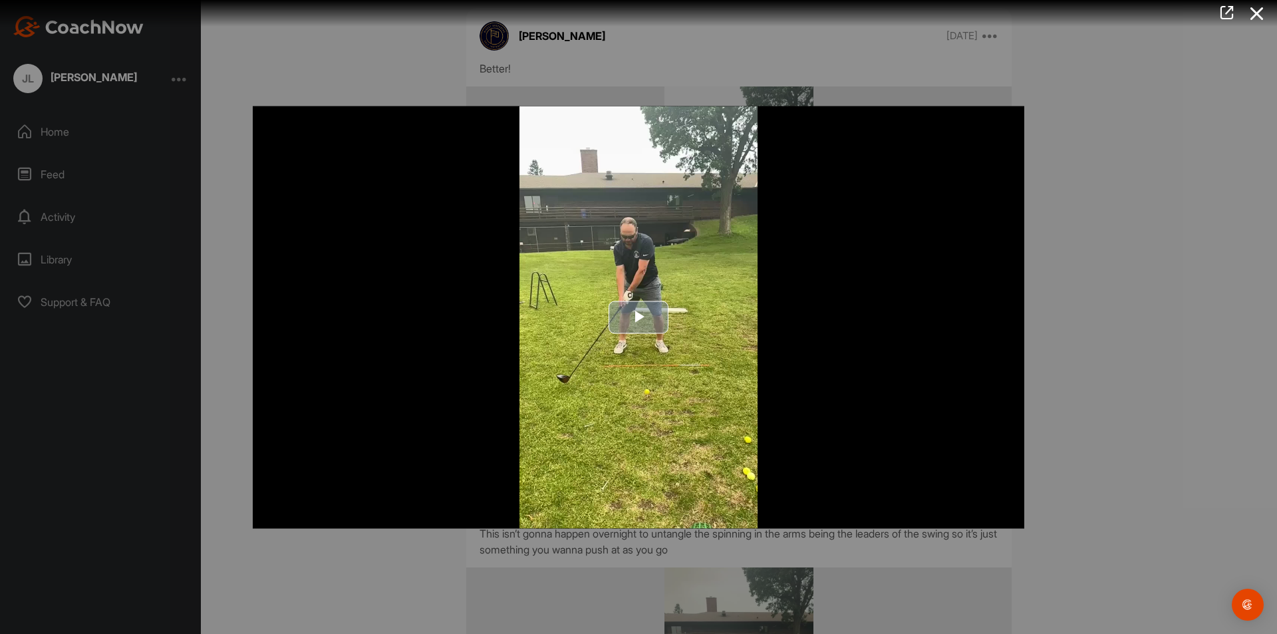
click at [639, 317] on span "Video Player" at bounding box center [639, 317] width 0 height 0
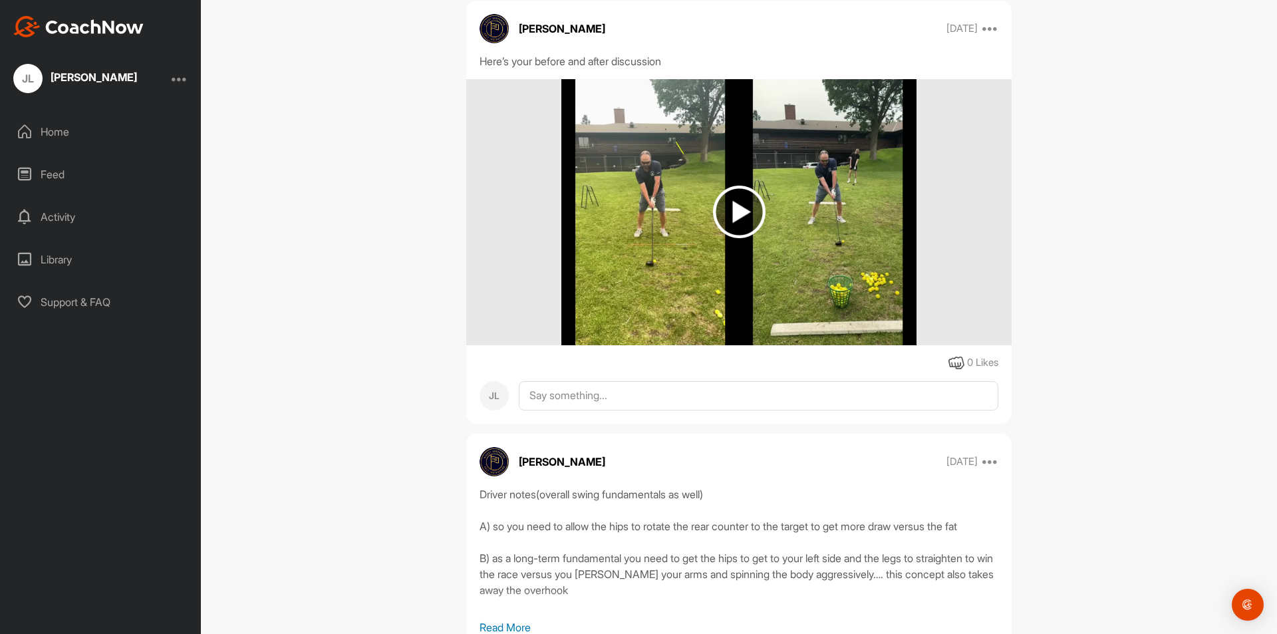
scroll to position [157, 0]
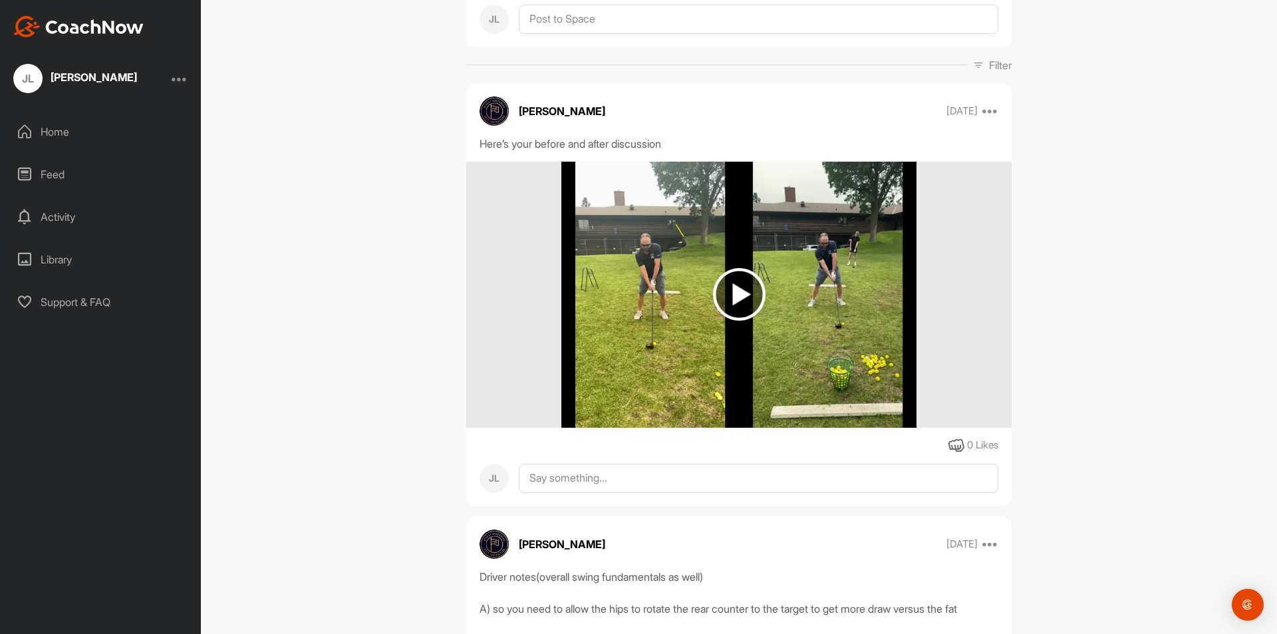
click at [729, 295] on img at bounding box center [739, 294] width 53 height 53
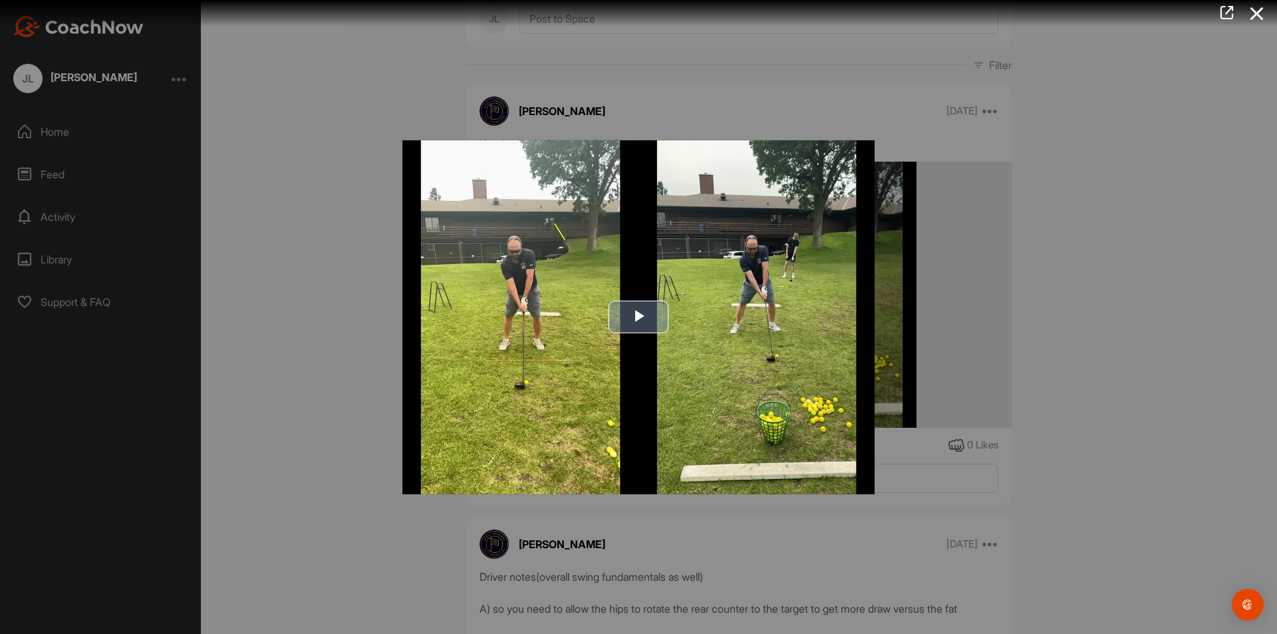
click at [639, 317] on span "Video Player" at bounding box center [639, 317] width 0 height 0
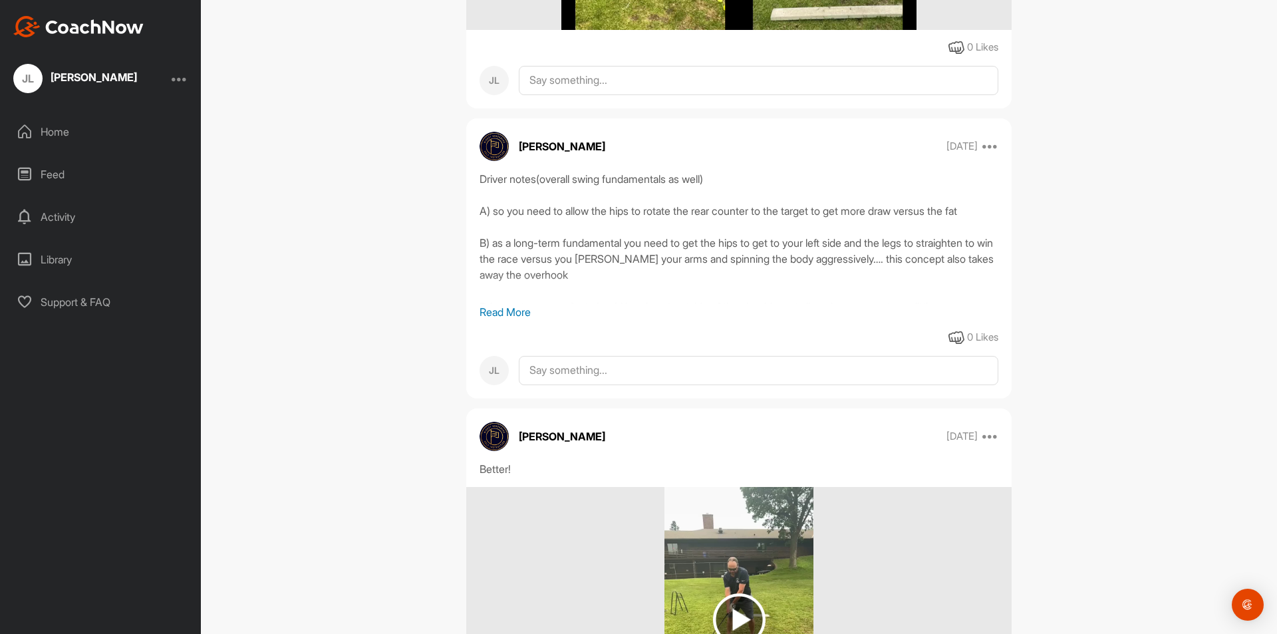
scroll to position [582, 0]
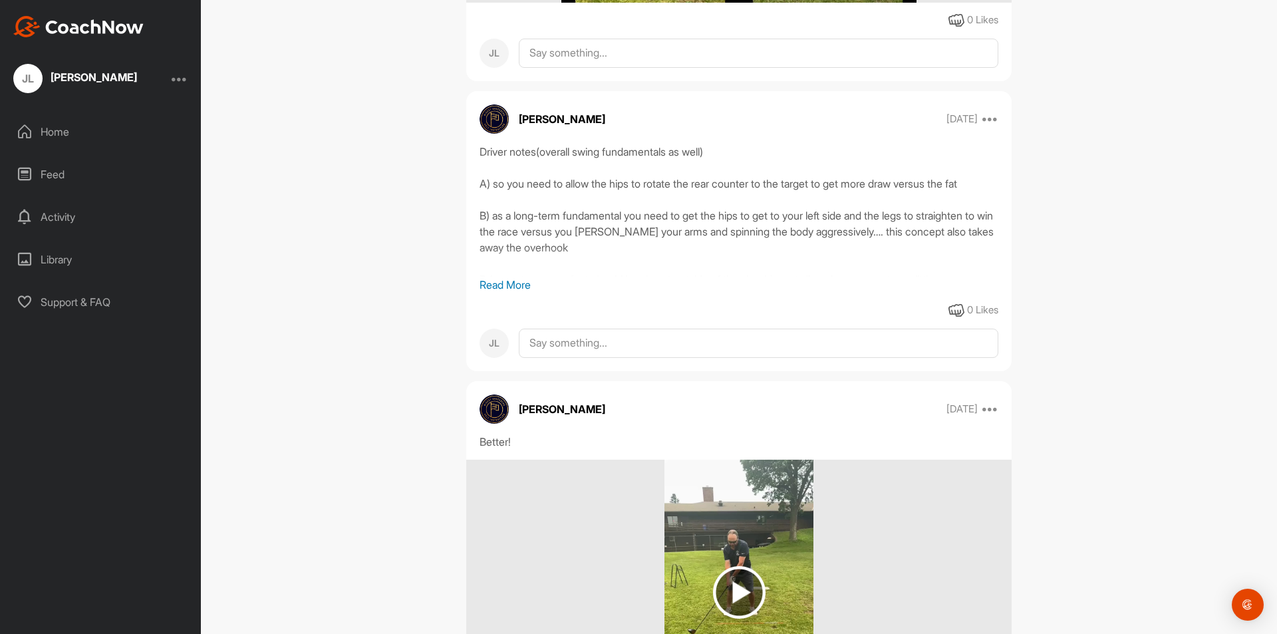
click at [492, 283] on p "Read More" at bounding box center [739, 285] width 519 height 16
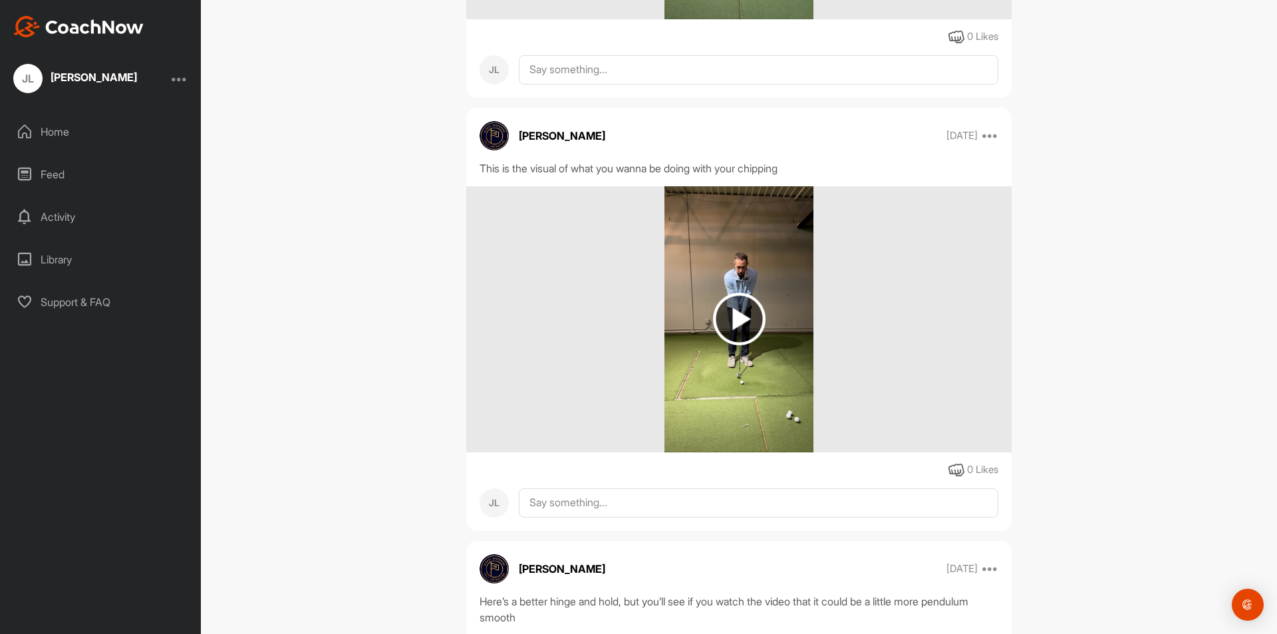
scroll to position [4257, 0]
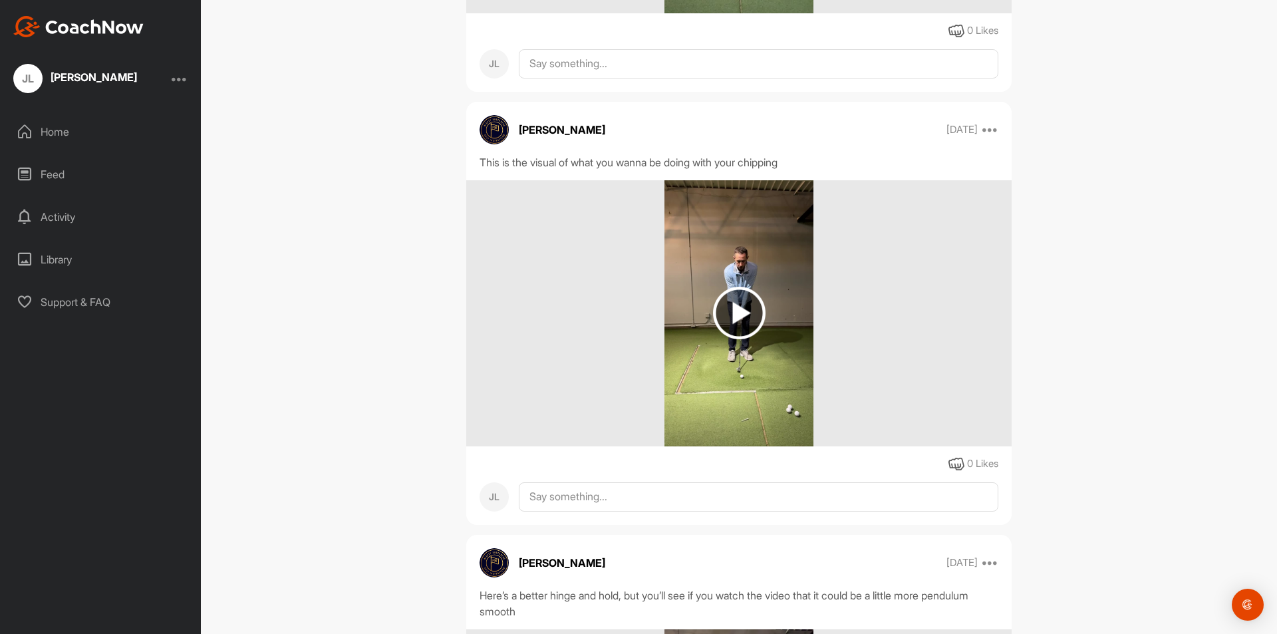
click at [740, 325] on img at bounding box center [739, 313] width 53 height 53
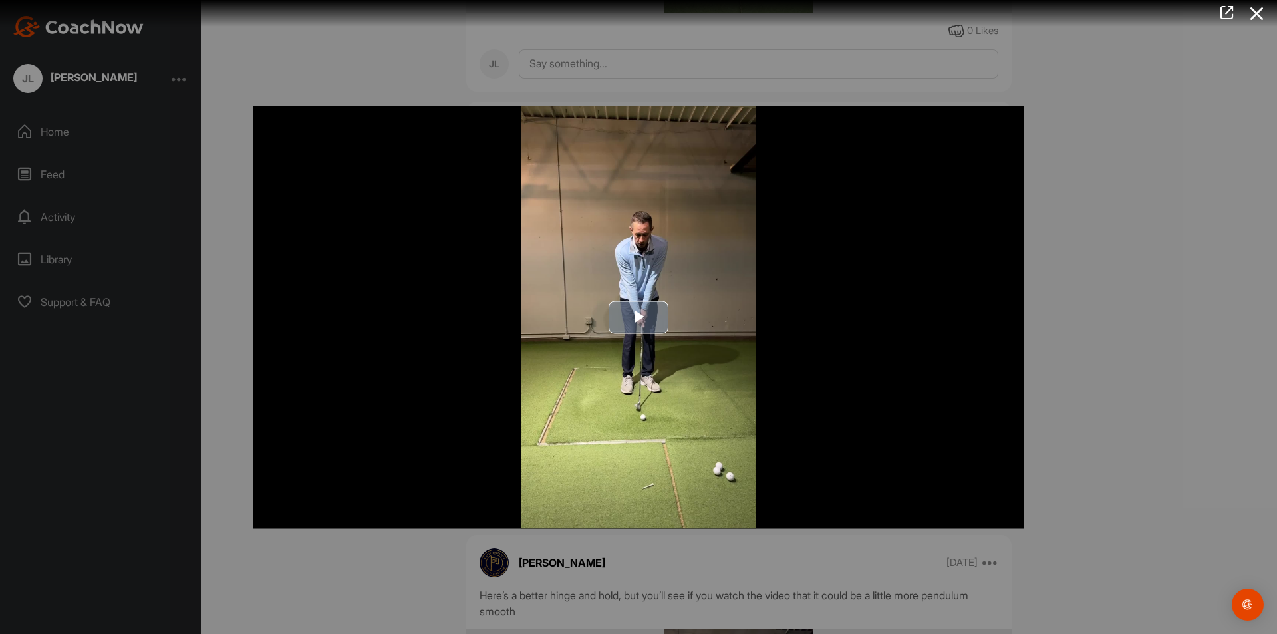
click at [639, 317] on span "Video Player" at bounding box center [639, 317] width 0 height 0
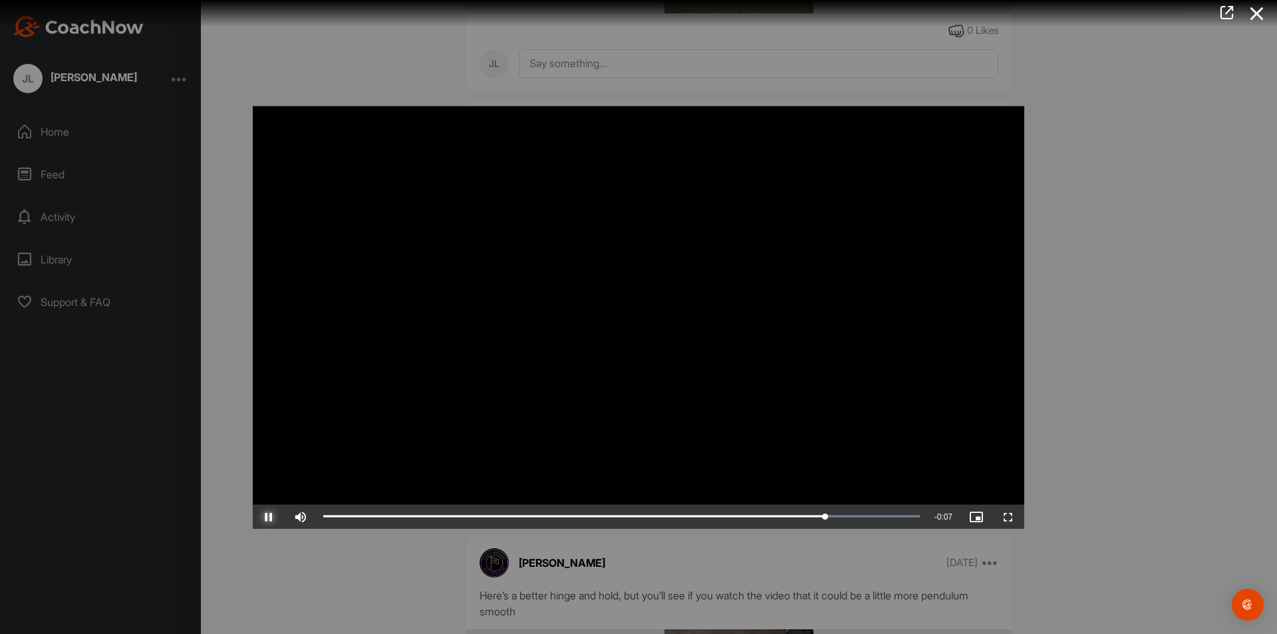
click at [265, 516] on span "Video Player" at bounding box center [269, 516] width 32 height 0
